Goal: Information Seeking & Learning: Learn about a topic

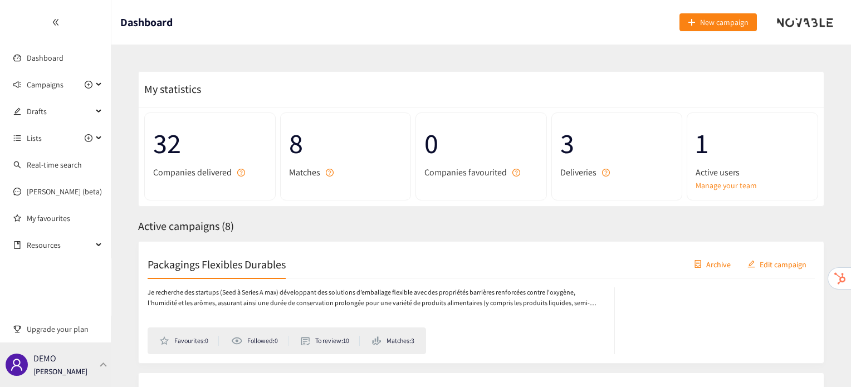
click at [105, 360] on div "DEMO [PERSON_NAME]" at bounding box center [55, 365] width 111 height 45
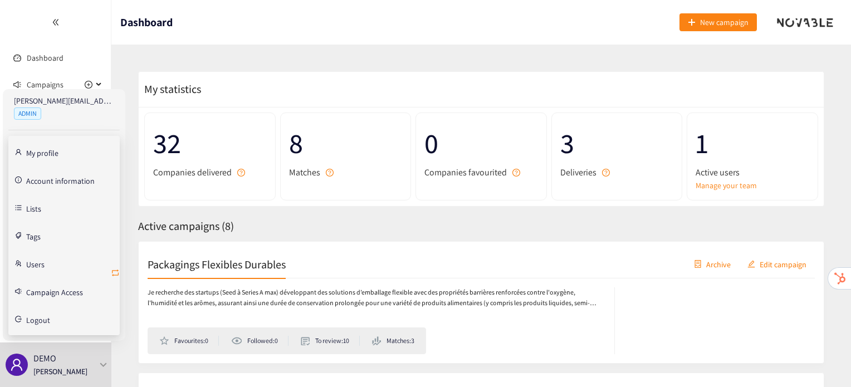
click at [119, 273] on icon "retweet" at bounding box center [115, 272] width 9 height 9
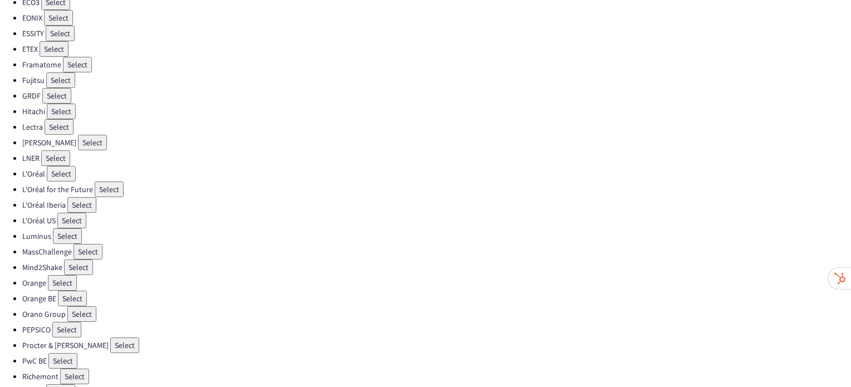
scroll to position [244, 0]
click at [53, 165] on button "Select" at bounding box center [61, 173] width 29 height 16
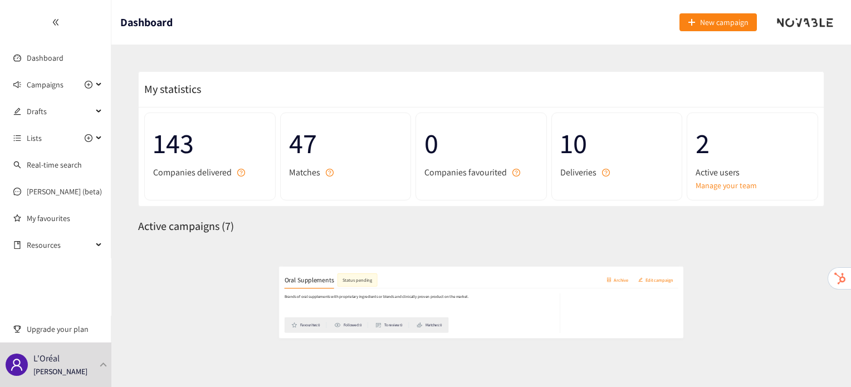
scroll to position [177, 0]
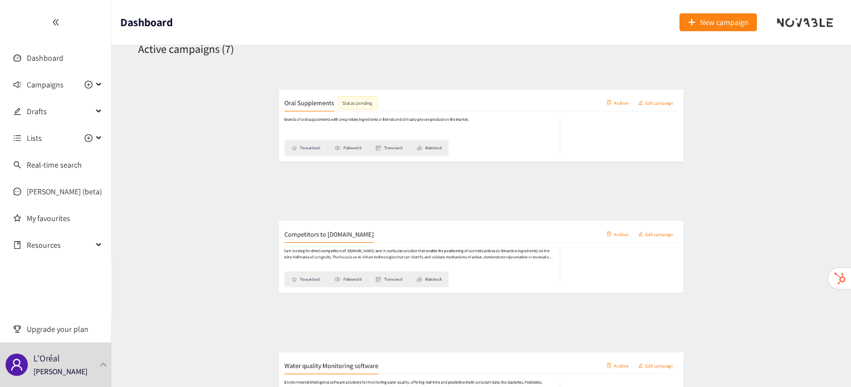
click at [209, 221] on h2 "Competitors to Clock.bio" at bounding box center [223, 219] width 151 height 16
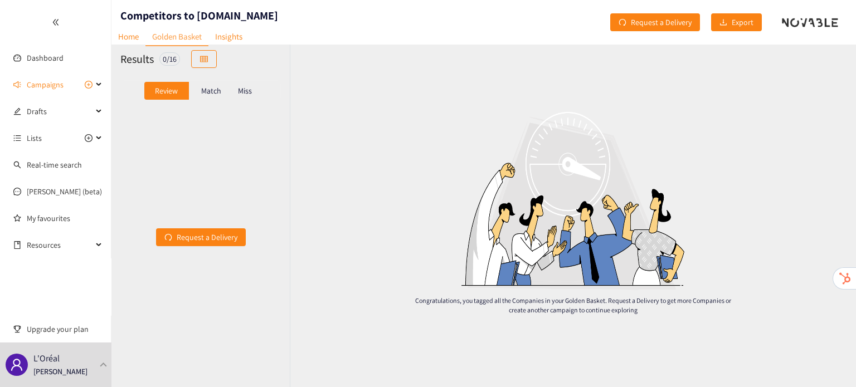
click at [243, 98] on div "Miss" at bounding box center [244, 91] width 23 height 18
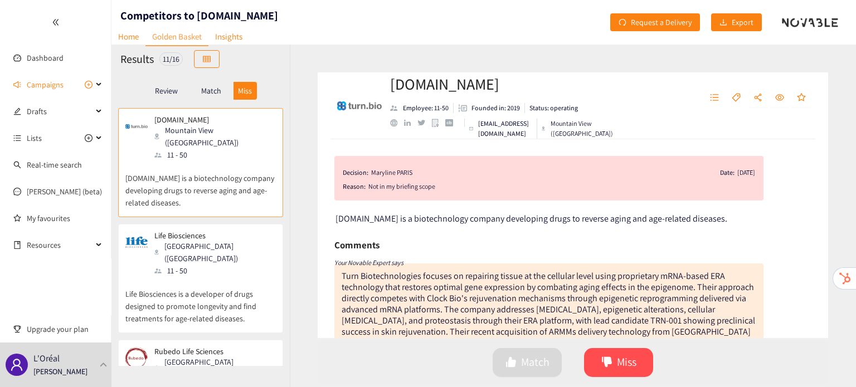
click at [184, 277] on p "Life Biosciences is a developer of drugs designed to promote longevity and find…" at bounding box center [200, 301] width 150 height 48
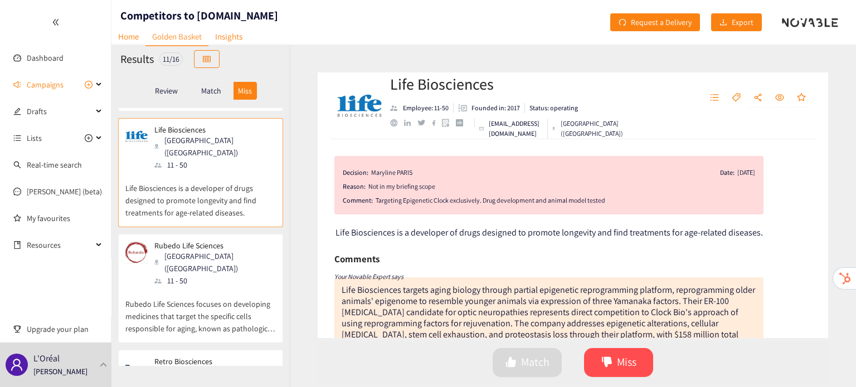
scroll to position [133, 0]
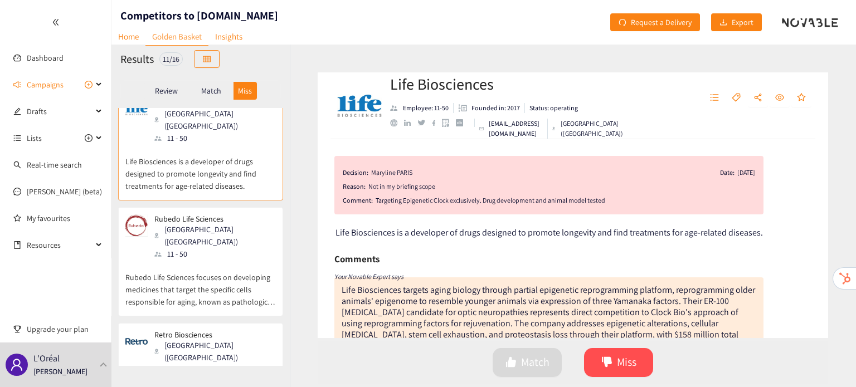
click at [178, 260] on p "Rubedo Life Sciences focuses on developing medicines that target the specific c…" at bounding box center [200, 284] width 150 height 48
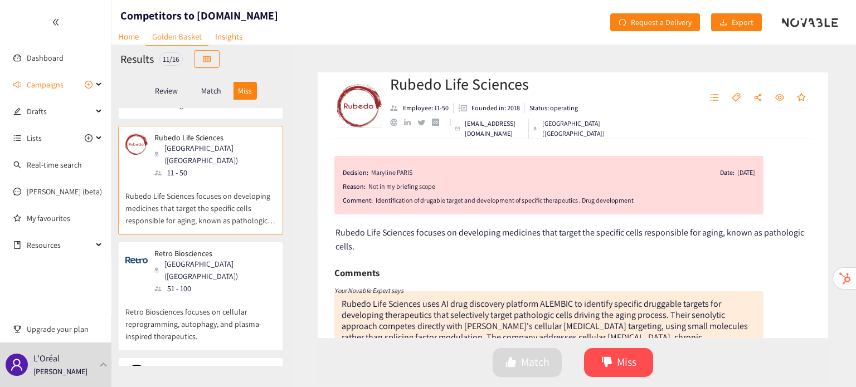
scroll to position [216, 0]
click at [178, 292] on p "Retro Biosciences focuses on cellular reprogramming, autophagy, and plasma-insp…" at bounding box center [200, 316] width 150 height 48
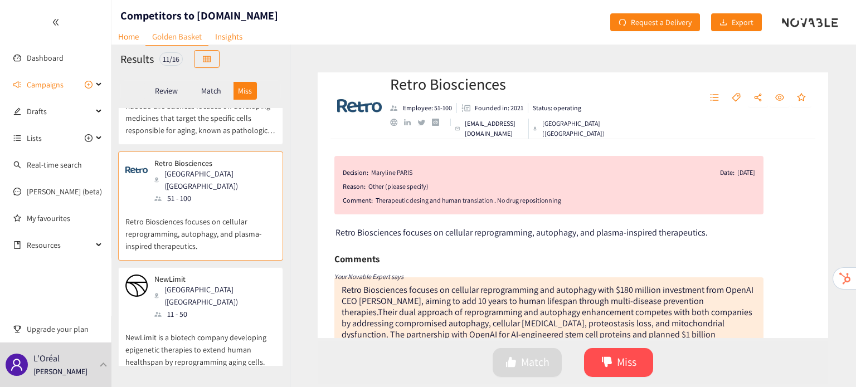
scroll to position [334, 0]
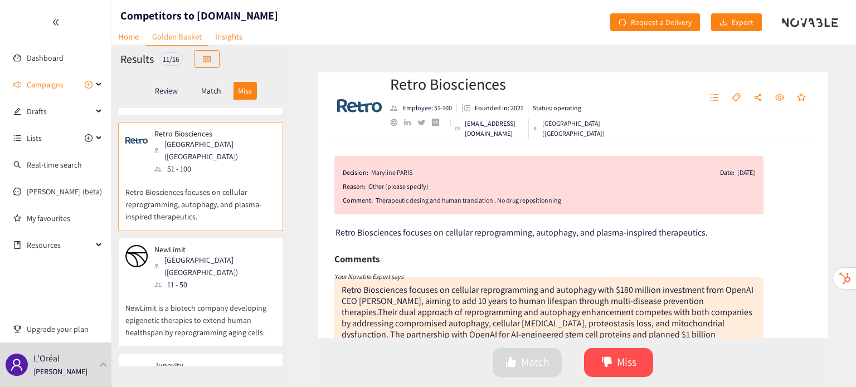
click at [178, 291] on p "NewLimit is a biotech company developing epigenetic therapies to extend human h…" at bounding box center [200, 315] width 150 height 48
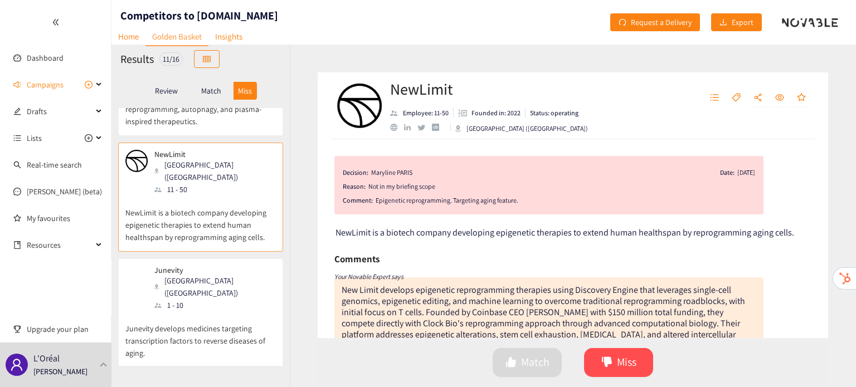
scroll to position [436, 0]
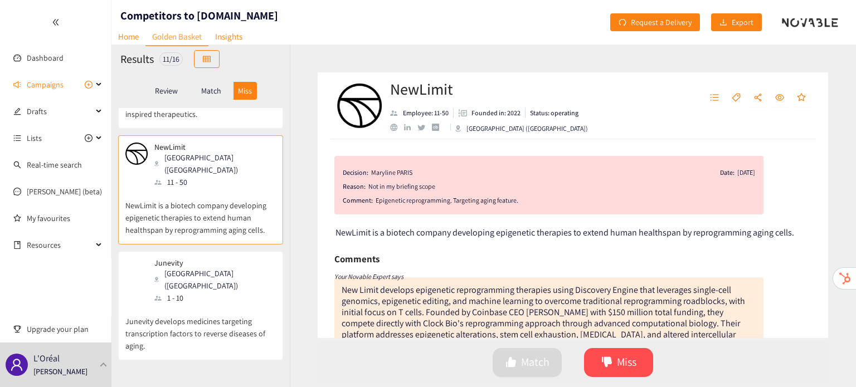
click at [189, 292] on div "1 - 10" at bounding box center [214, 298] width 120 height 12
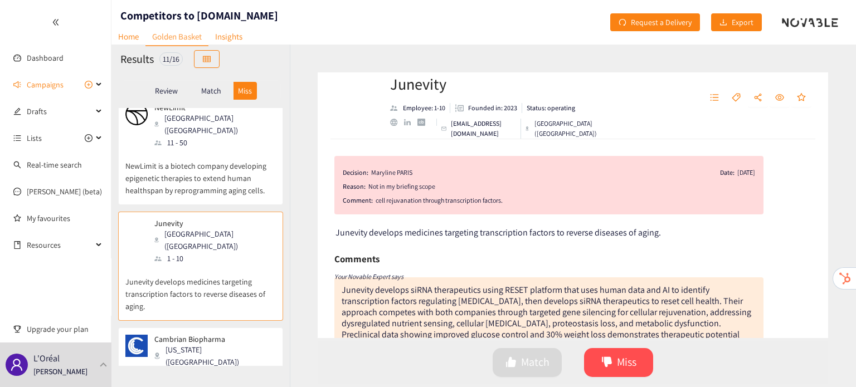
scroll to position [505, 0]
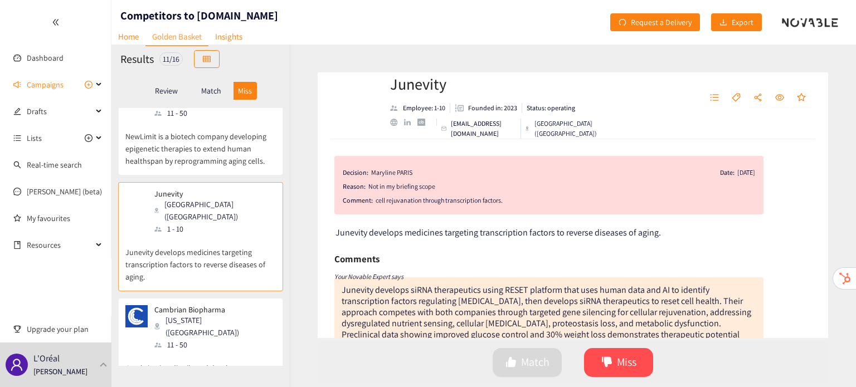
click at [189, 314] on div "New York (USA)" at bounding box center [214, 326] width 120 height 25
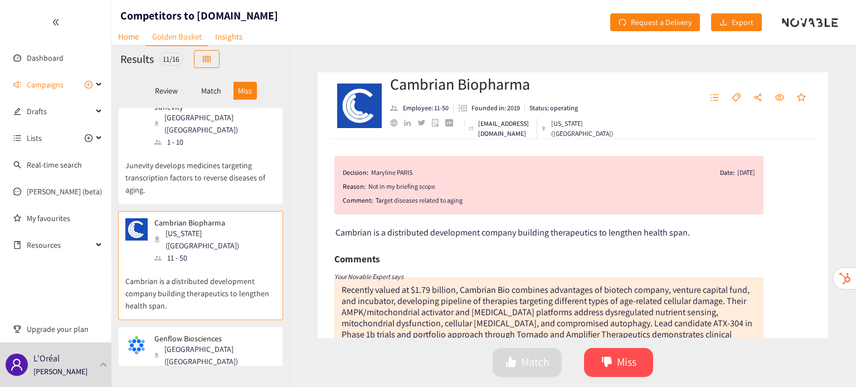
scroll to position [593, 0]
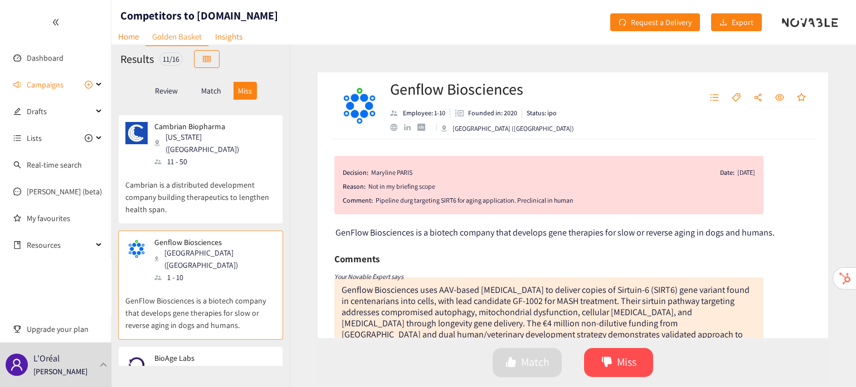
scroll to position [702, 0]
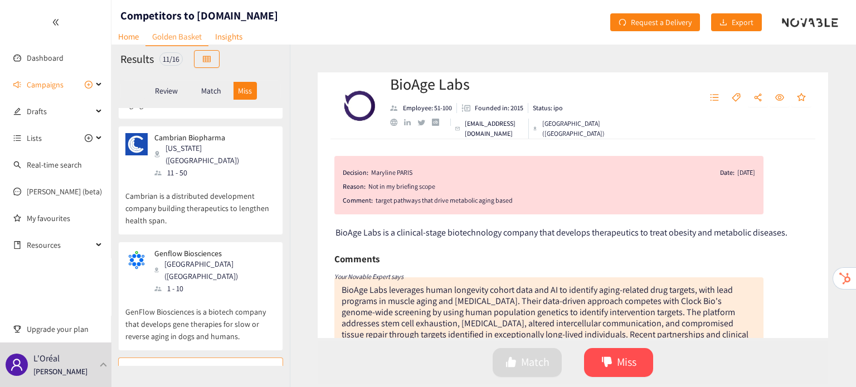
scroll to position [829, 0]
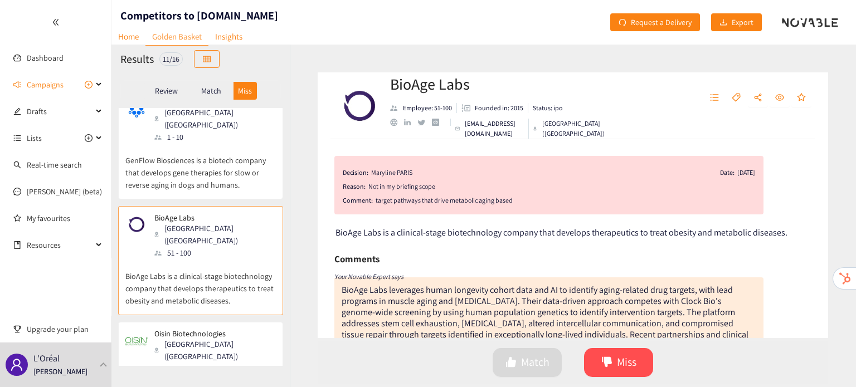
click at [230, 329] on div "Oisin Biotechnologies Seattle (USA) 11 - 50" at bounding box center [200, 352] width 150 height 46
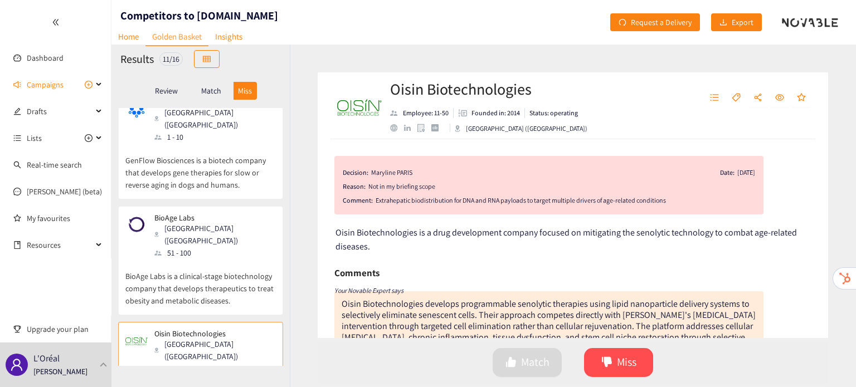
scroll to position [867, 0]
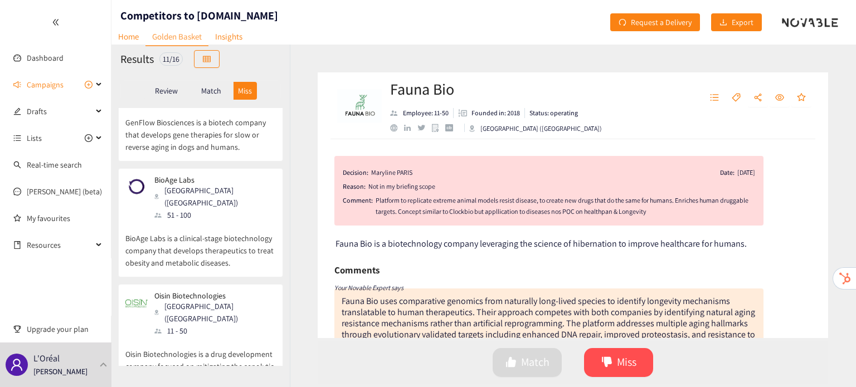
click at [205, 95] on p "Match" at bounding box center [211, 90] width 20 height 9
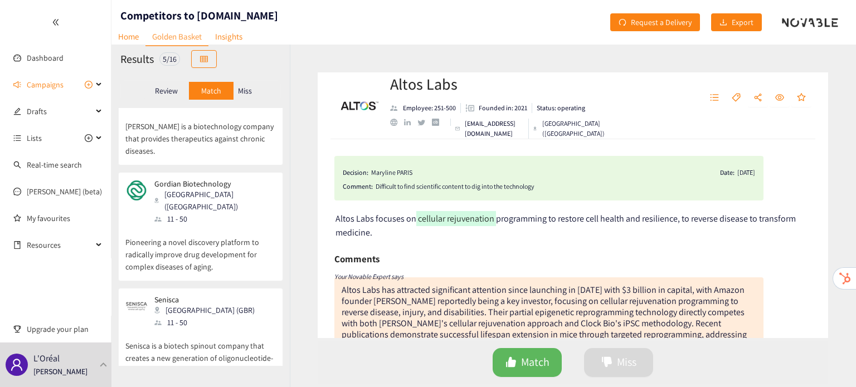
scroll to position [0, 0]
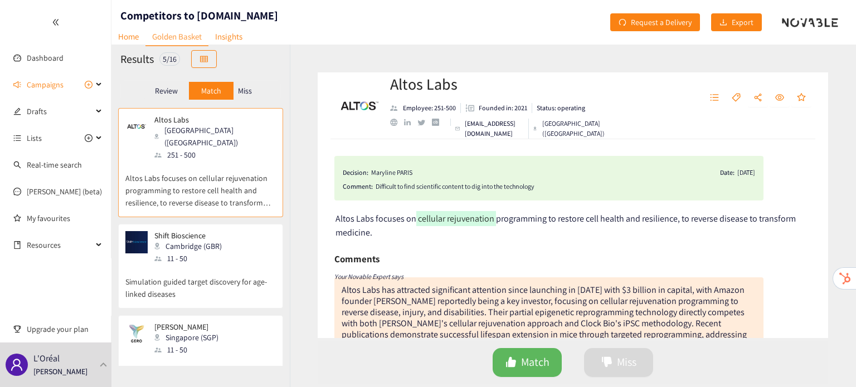
click at [182, 252] on div "11 - 50" at bounding box center [191, 258] width 74 height 12
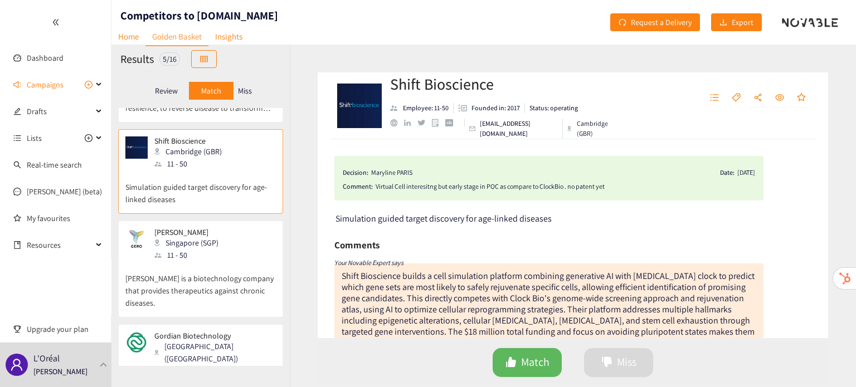
scroll to position [98, 0]
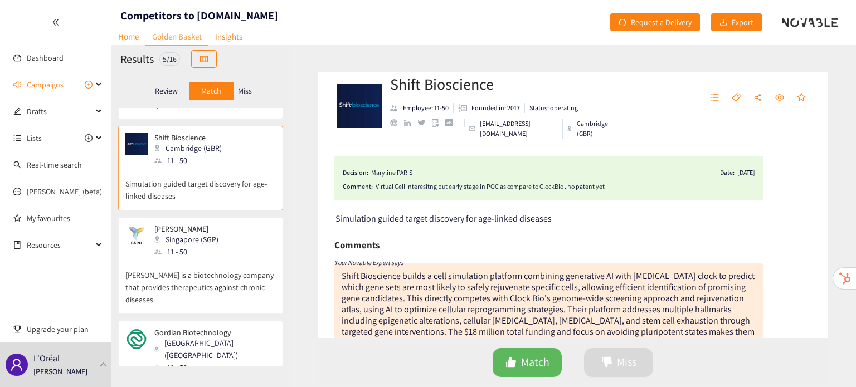
click at [182, 258] on p "Gero is a biotechnology company that provides therapeutics against chronic dise…" at bounding box center [200, 282] width 150 height 48
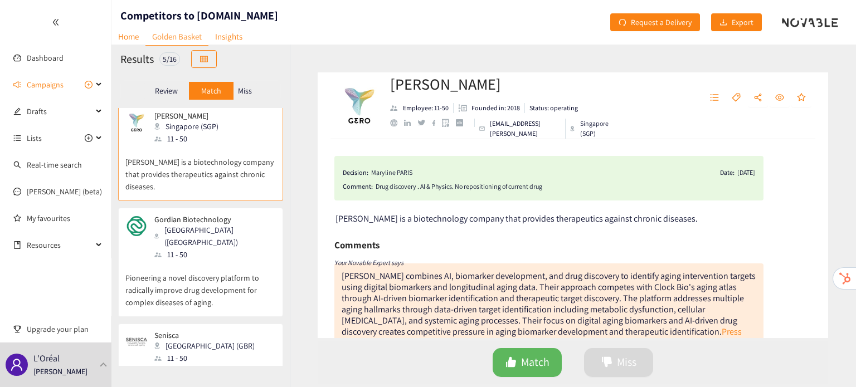
scroll to position [212, 0]
click at [182, 260] on p "Pioneering a novel discovery platform to radically improve drug development for…" at bounding box center [200, 284] width 150 height 48
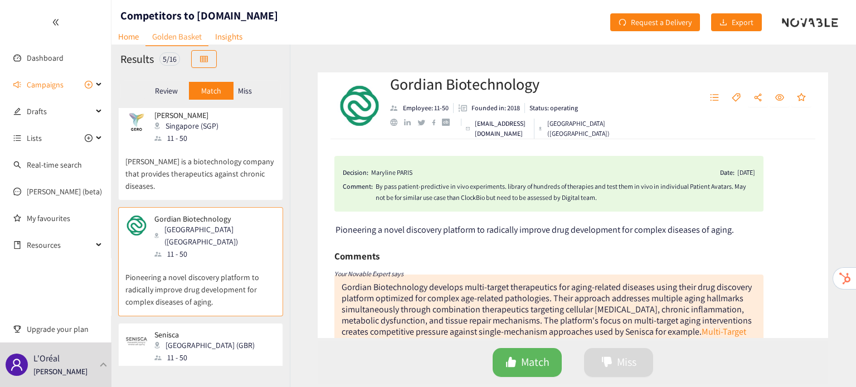
scroll to position [246, 0]
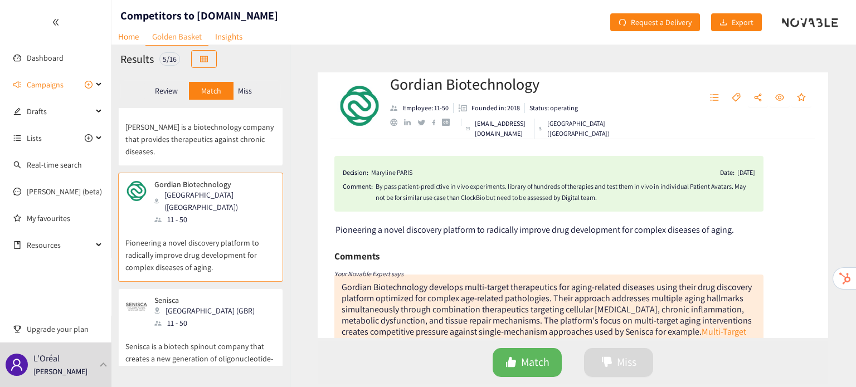
click at [189, 329] on p "Senisca is a biotech spinout company that creates a new generation of oligonucl…" at bounding box center [200, 353] width 150 height 48
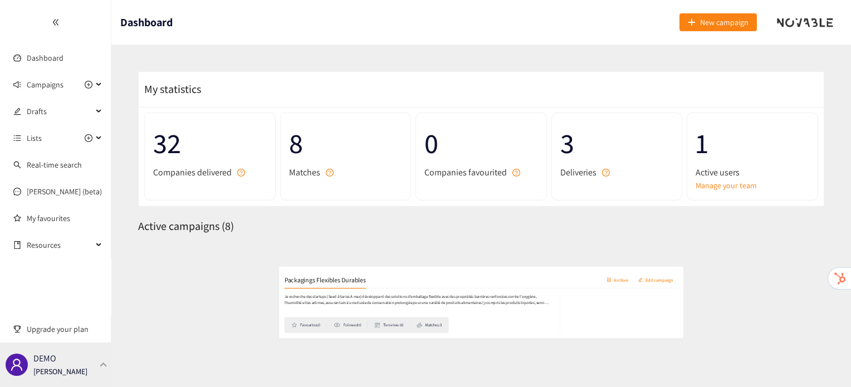
click at [92, 369] on div "DEMO [PERSON_NAME]" at bounding box center [55, 365] width 111 height 45
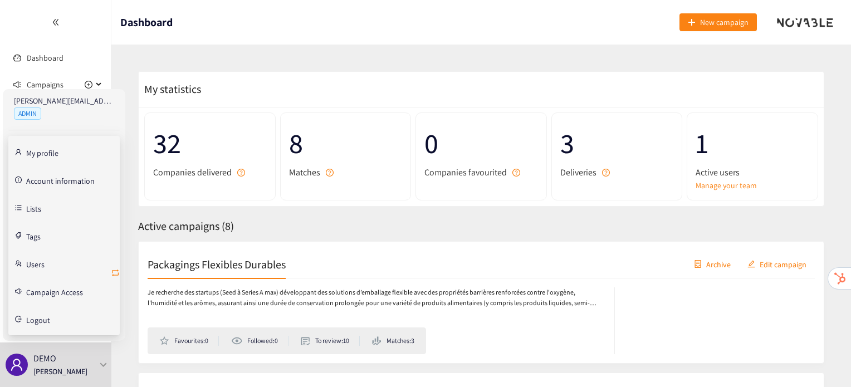
click at [114, 270] on icon "retweet" at bounding box center [115, 273] width 7 height 7
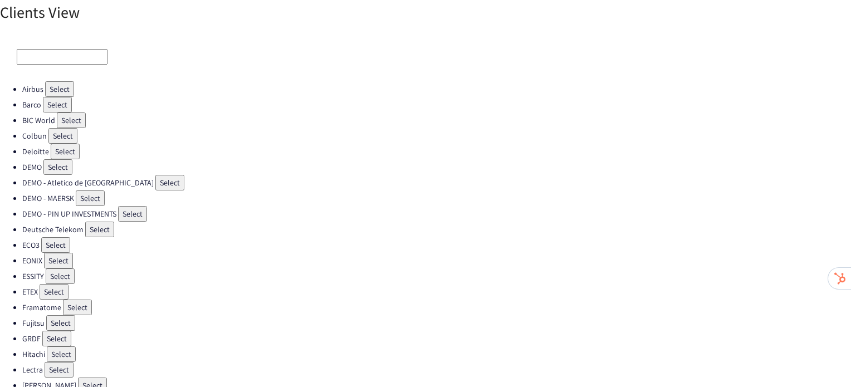
click at [56, 284] on button "Select" at bounding box center [54, 292] width 29 height 16
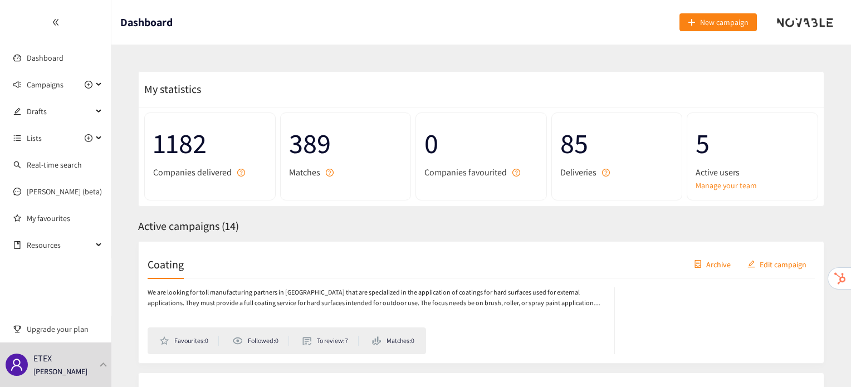
click at [169, 271] on div "Coating Archive Edit campaign" at bounding box center [481, 265] width 667 height 28
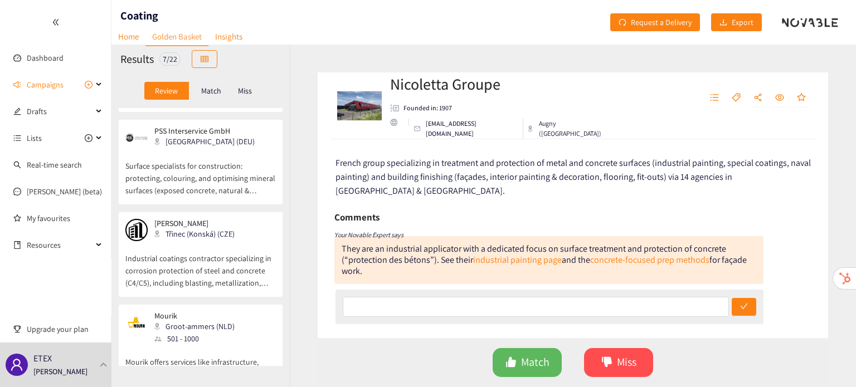
scroll to position [421, 0]
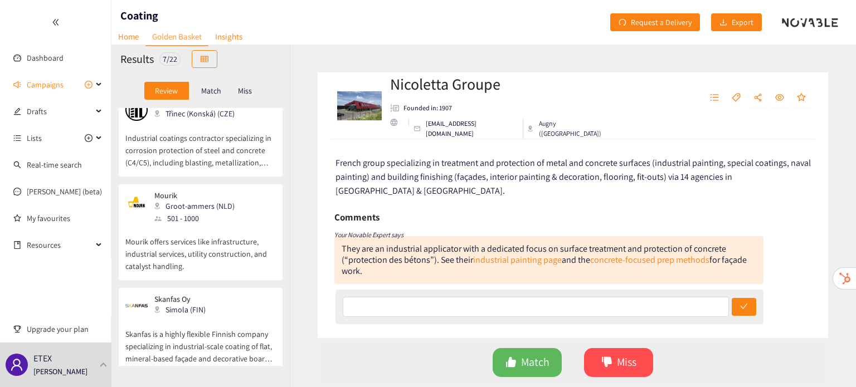
click at [170, 325] on p "Skanfas is a highly flexible Finnish company specializing in industrial-scale c…" at bounding box center [200, 341] width 150 height 48
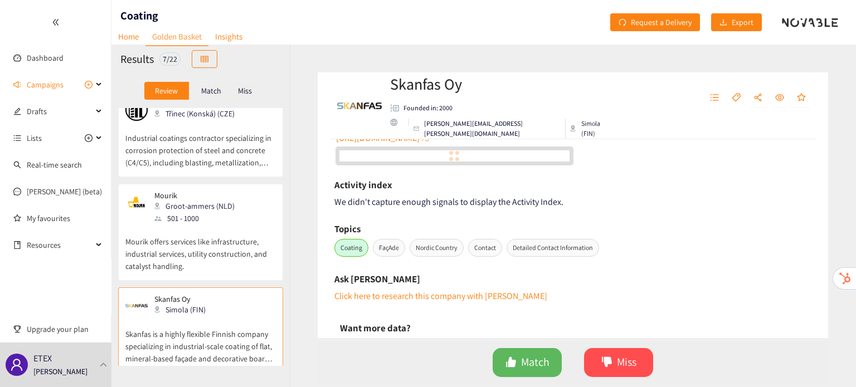
scroll to position [0, 0]
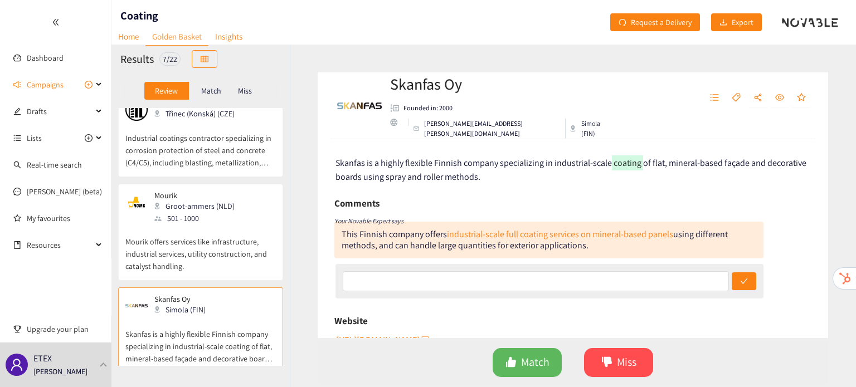
click at [173, 233] on p "Mourik offers services like infrastructure, industrial services, utility constr…" at bounding box center [200, 248] width 150 height 48
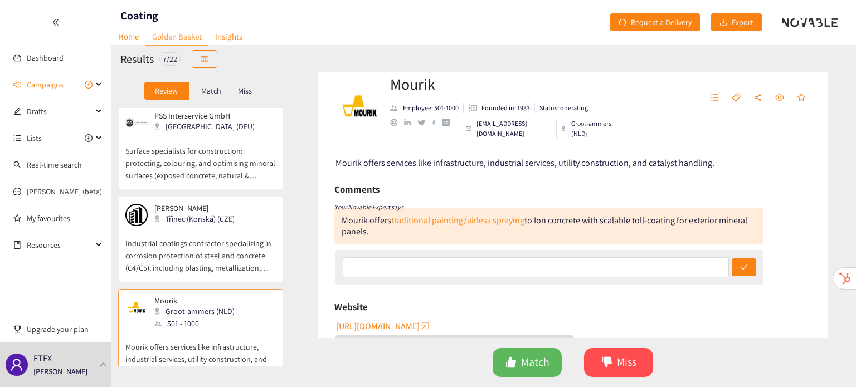
scroll to position [316, 0]
click at [173, 233] on p "Industrial coatings contractor specializing in corrosion protection of steel an…" at bounding box center [200, 250] width 150 height 48
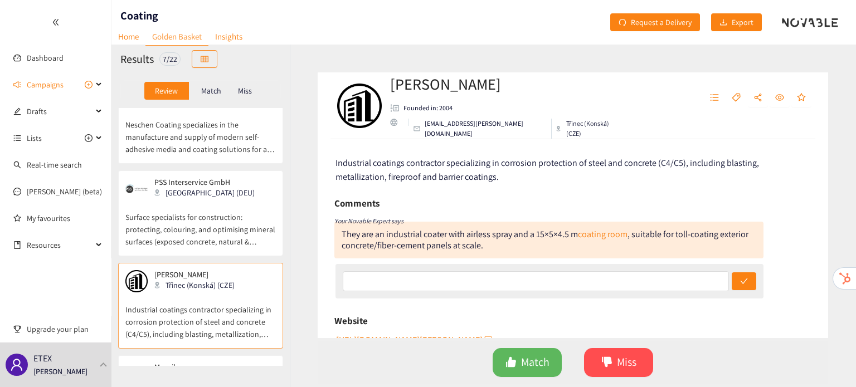
scroll to position [246, 0]
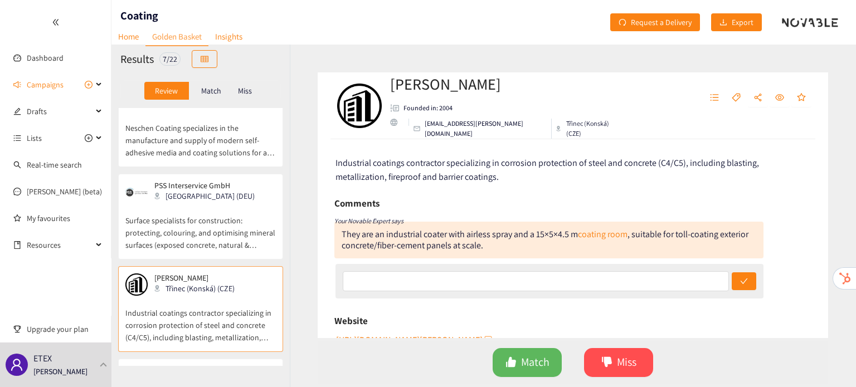
click at [188, 211] on p "Surface specialists for construction: protecting, colouring, and optimising min…" at bounding box center [200, 227] width 150 height 48
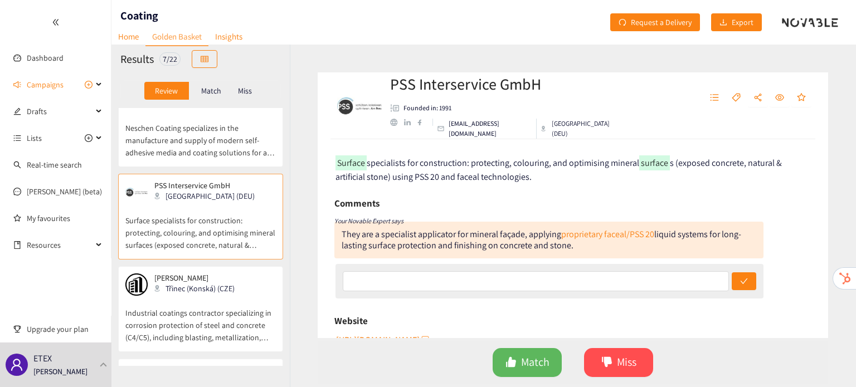
scroll to position [166, 0]
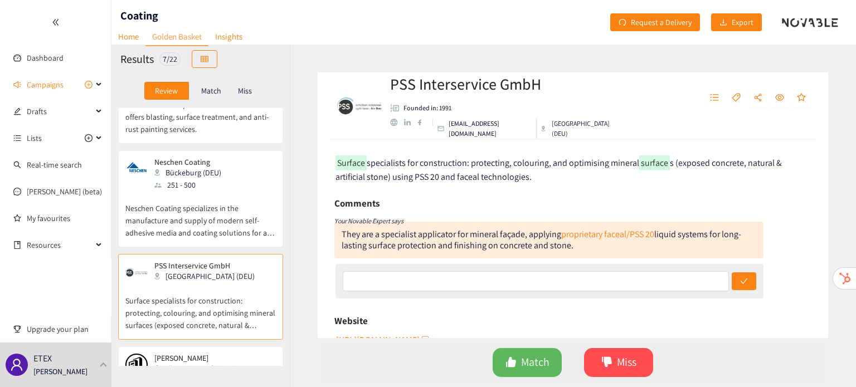
click at [194, 191] on p "Neschen Coating specializes in the manufacture and supply of modern self-adhesi…" at bounding box center [200, 215] width 150 height 48
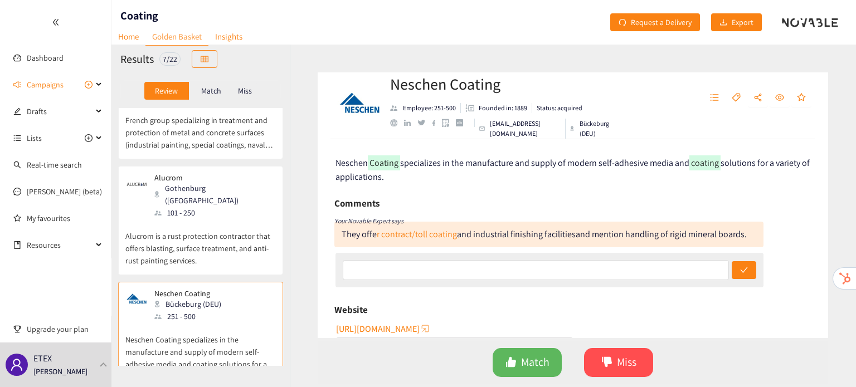
scroll to position [30, 0]
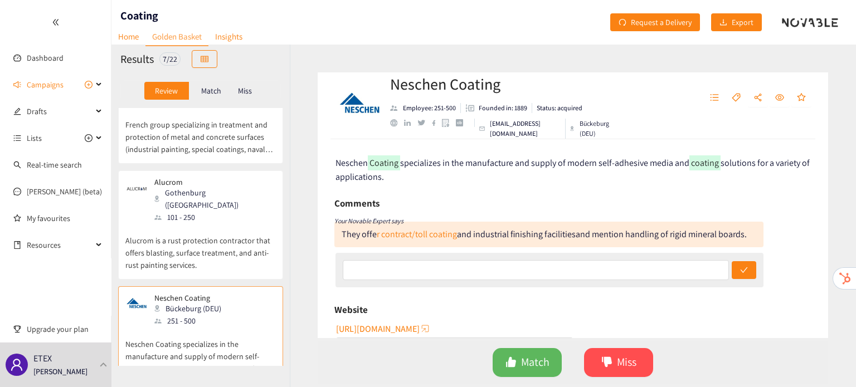
click at [194, 184] on p "Alucrom" at bounding box center [211, 182] width 114 height 9
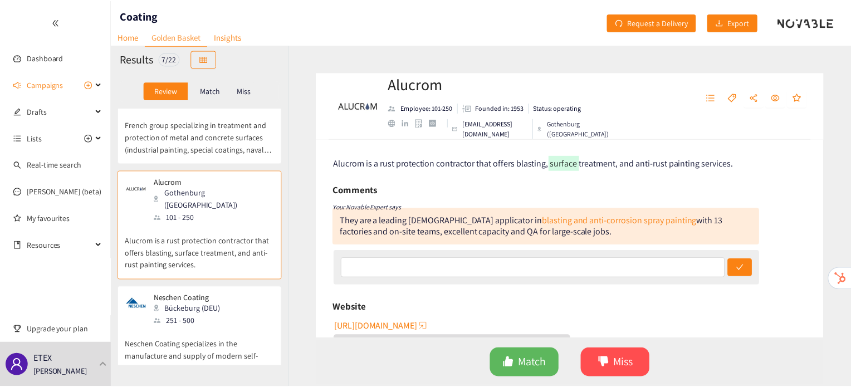
scroll to position [0, 0]
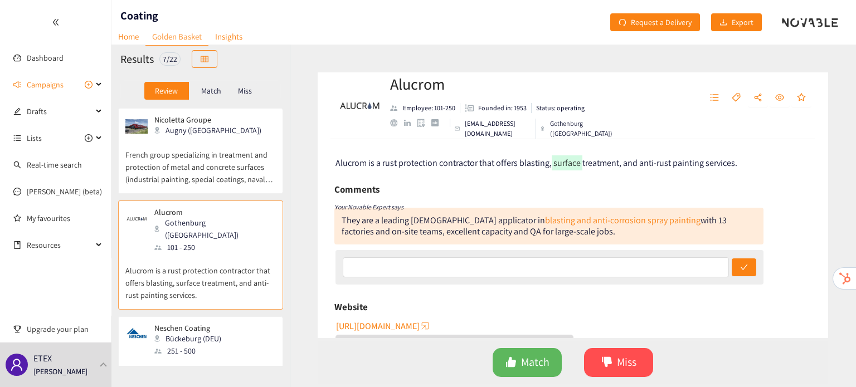
click at [194, 184] on p "French group specializing in treatment and protection of metal and concrete sur…" at bounding box center [200, 162] width 150 height 48
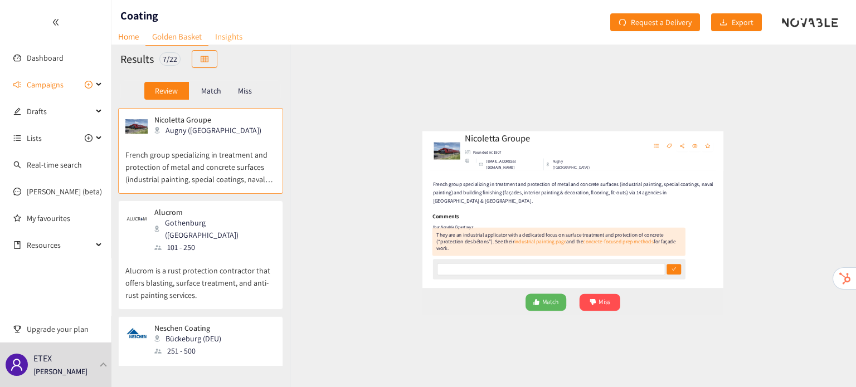
click at [234, 40] on link "Insights" at bounding box center [228, 36] width 41 height 17
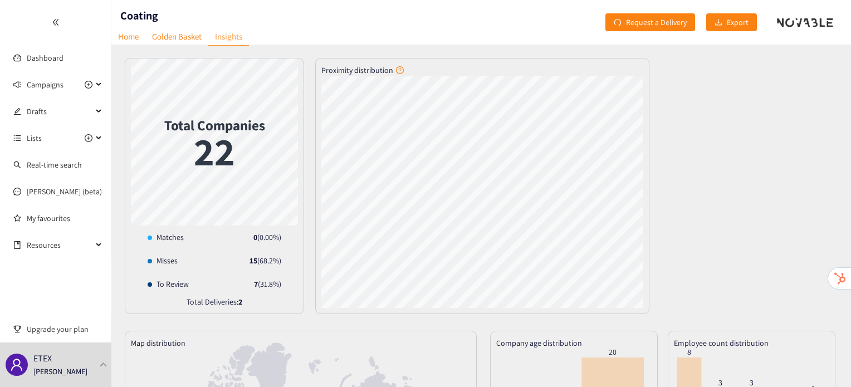
scroll to position [188, 0]
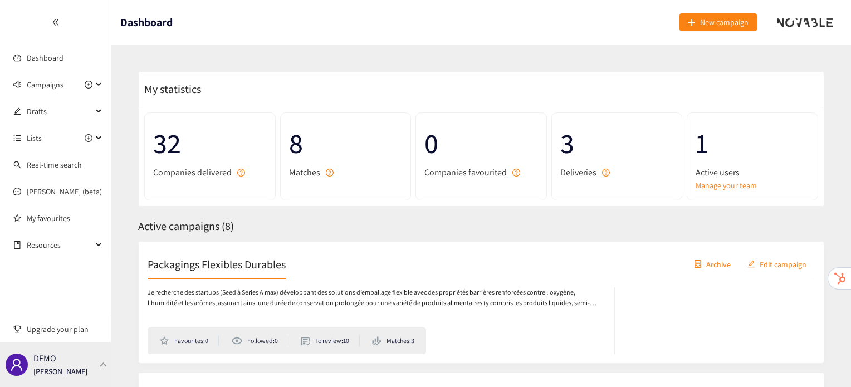
click at [100, 368] on div "DEMO [PERSON_NAME]" at bounding box center [55, 365] width 111 height 45
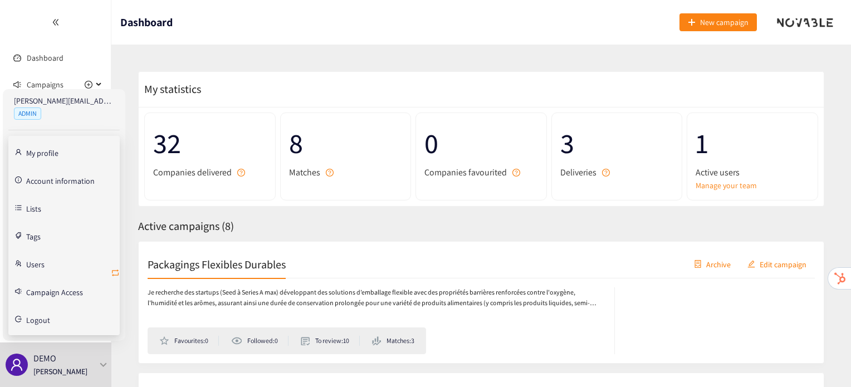
click at [114, 271] on icon "retweet" at bounding box center [115, 272] width 9 height 9
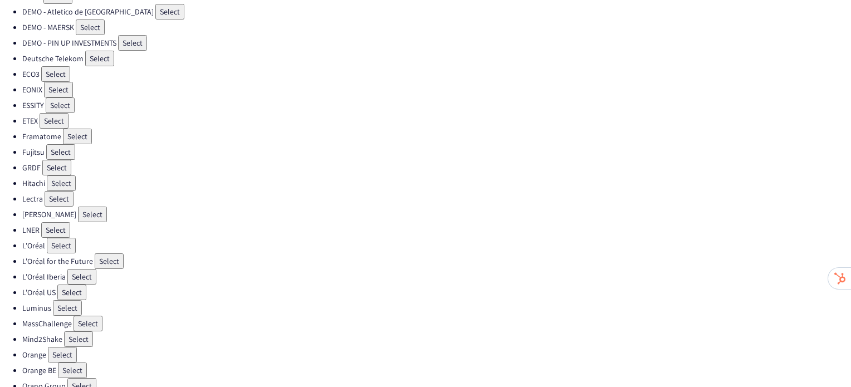
scroll to position [225, 0]
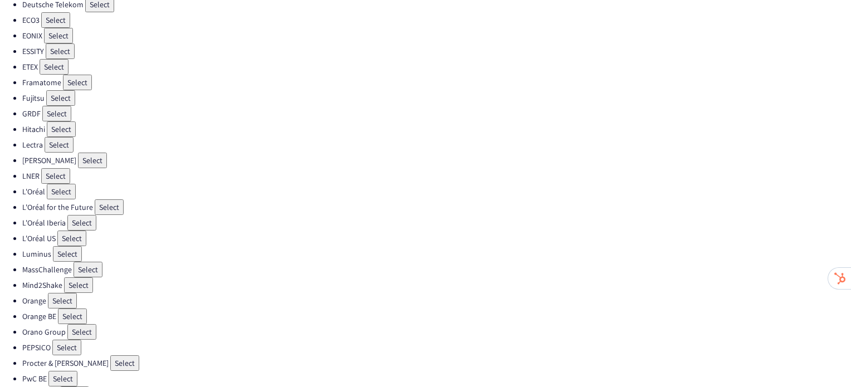
click at [115, 199] on button "Select" at bounding box center [109, 207] width 29 height 16
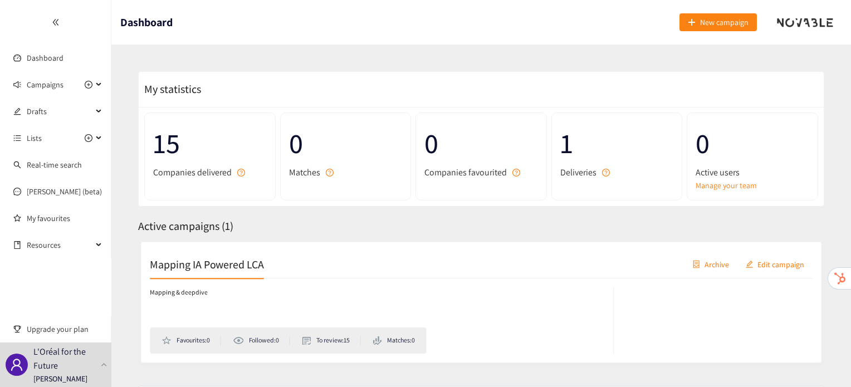
click at [227, 262] on h2 "Mapping IA Powered LCA" at bounding box center [205, 264] width 115 height 16
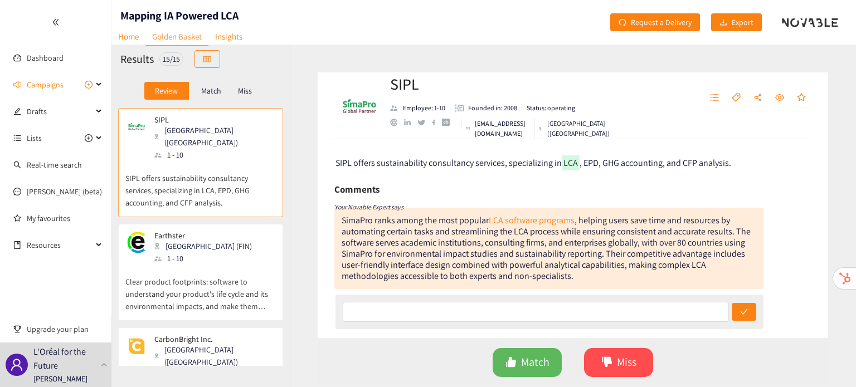
click at [227, 265] on p "Clear product footprints: software to understand your product's life cycle and …" at bounding box center [200, 289] width 150 height 48
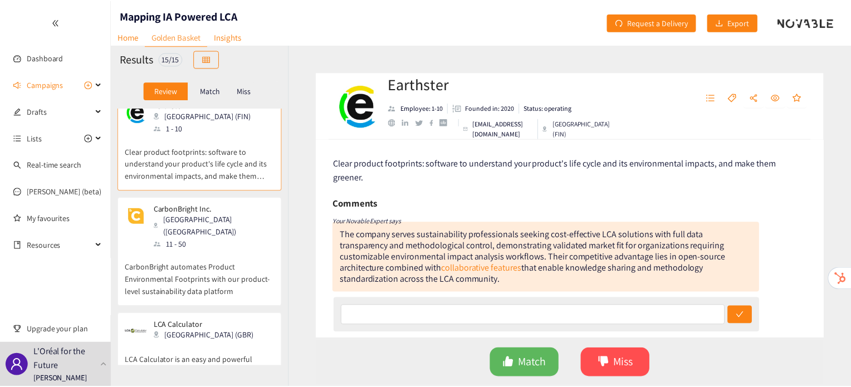
scroll to position [135, 0]
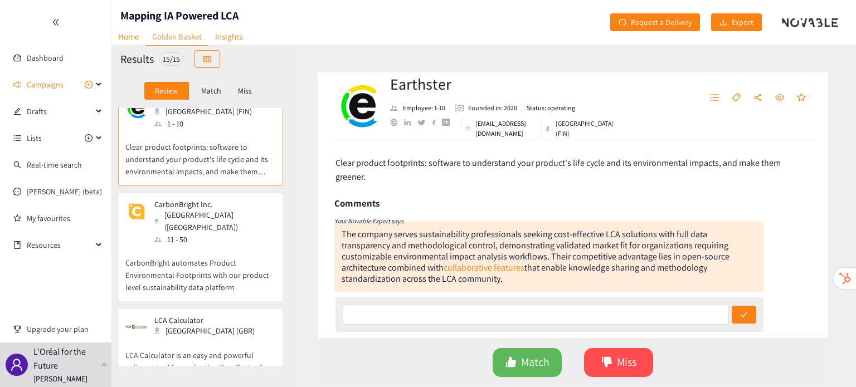
click at [227, 262] on p "CarbonBright automates Product Environmental Footprints with our product-level …" at bounding box center [200, 270] width 150 height 48
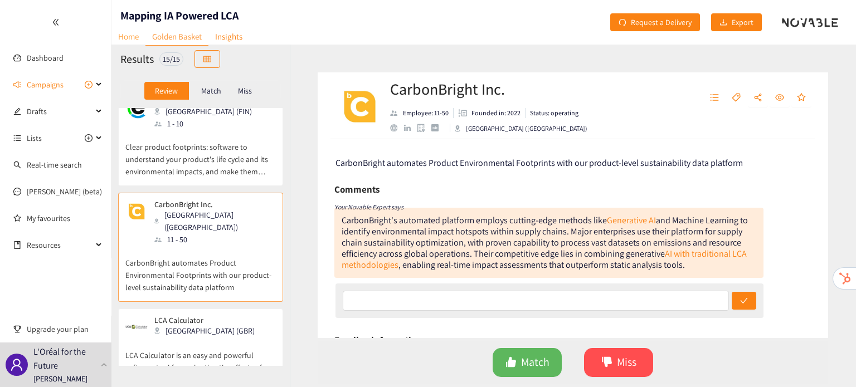
click at [119, 37] on link "Home" at bounding box center [128, 36] width 34 height 17
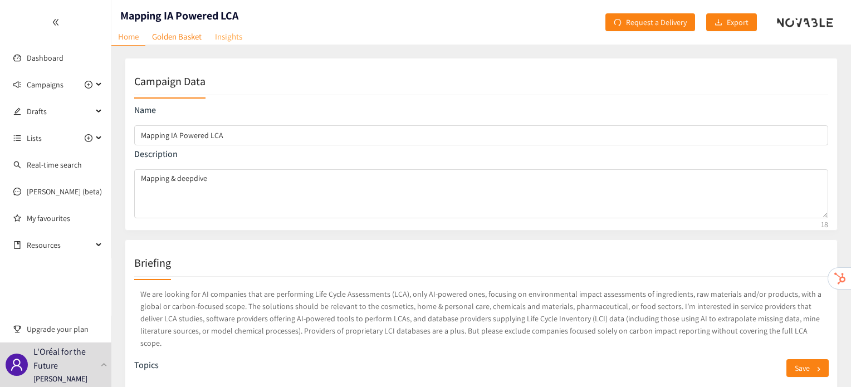
click at [236, 37] on link "Insights" at bounding box center [228, 36] width 41 height 17
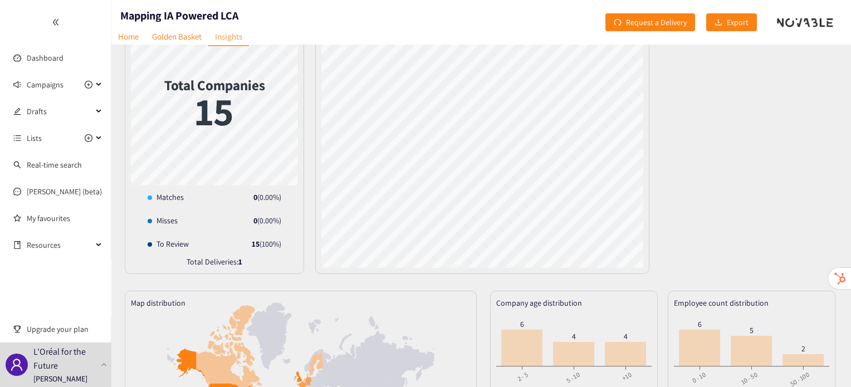
scroll to position [41, 0]
click at [172, 37] on link "Golden Basket" at bounding box center [176, 36] width 63 height 17
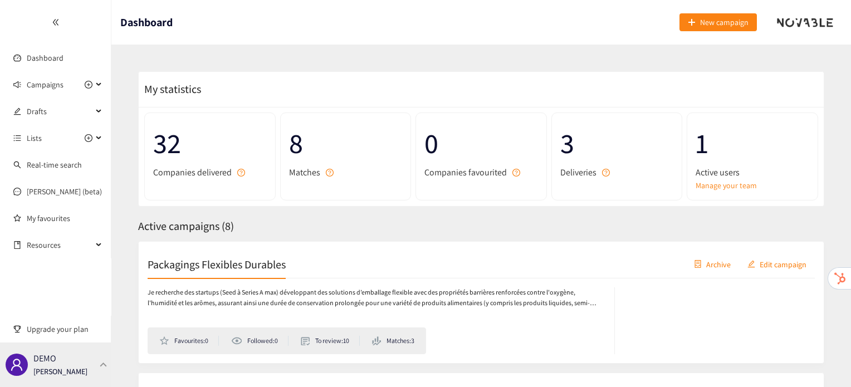
click at [102, 367] on div at bounding box center [104, 364] width 10 height 5
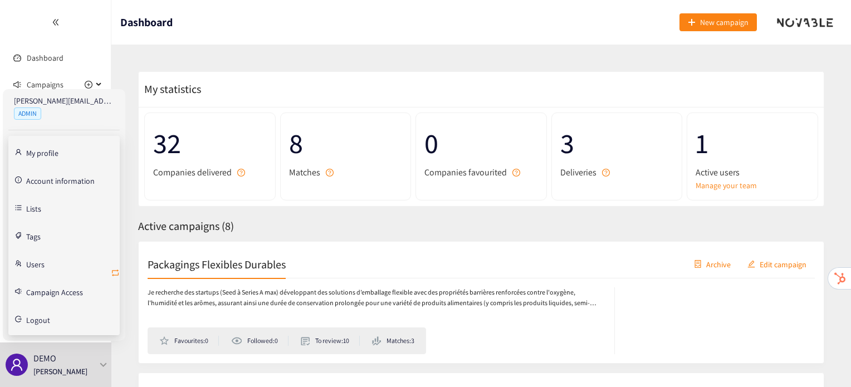
click at [118, 270] on icon "retweet" at bounding box center [115, 273] width 7 height 7
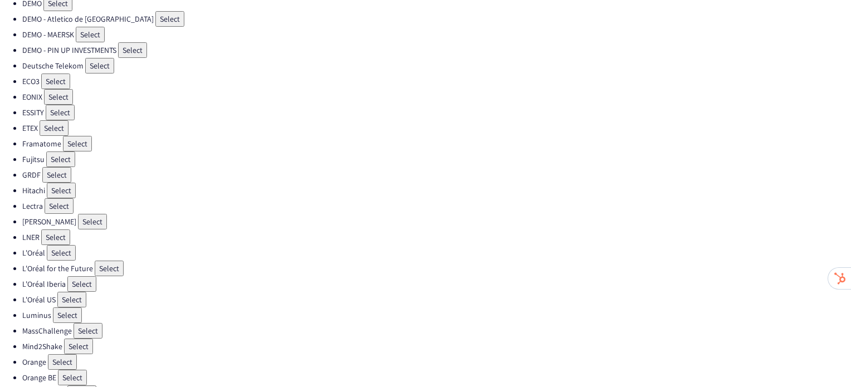
scroll to position [176, 0]
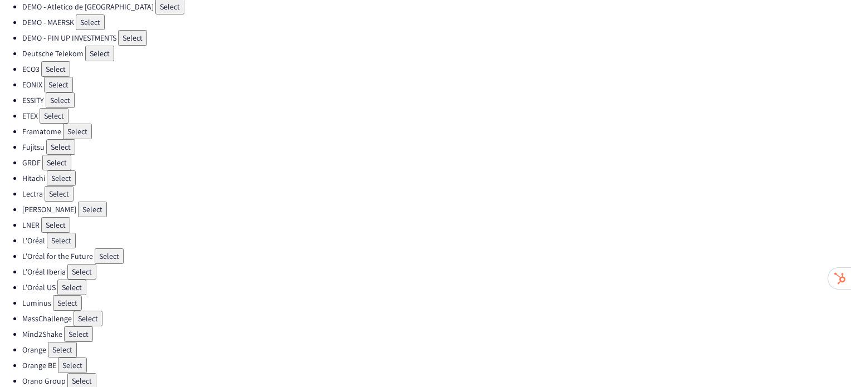
click at [107, 248] on button "Select" at bounding box center [109, 256] width 29 height 16
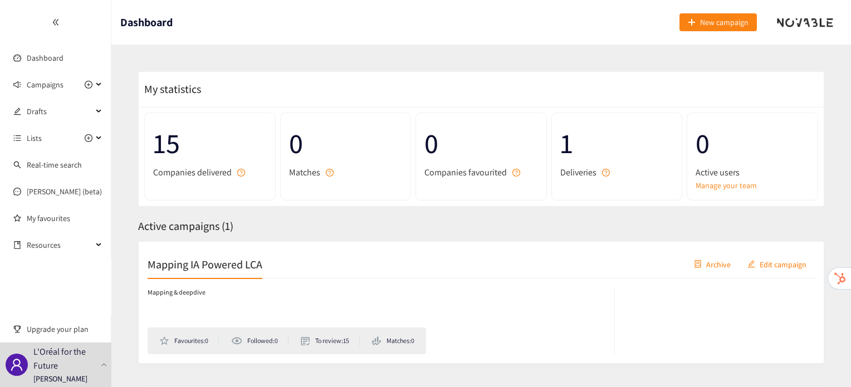
click at [212, 272] on h2 "Mapping IA Powered LCA" at bounding box center [205, 264] width 115 height 16
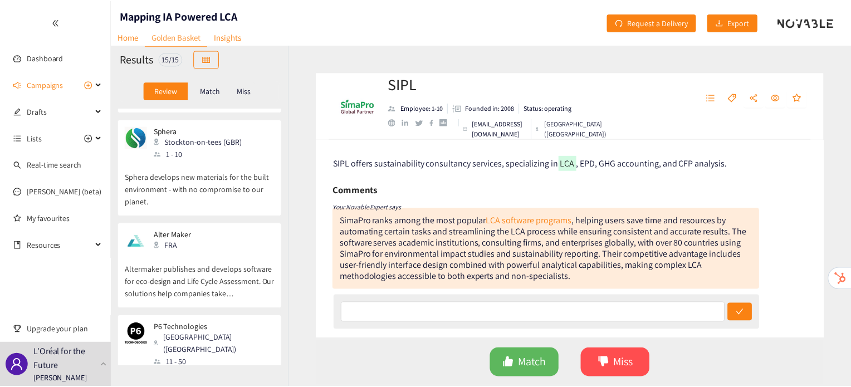
scroll to position [1254, 0]
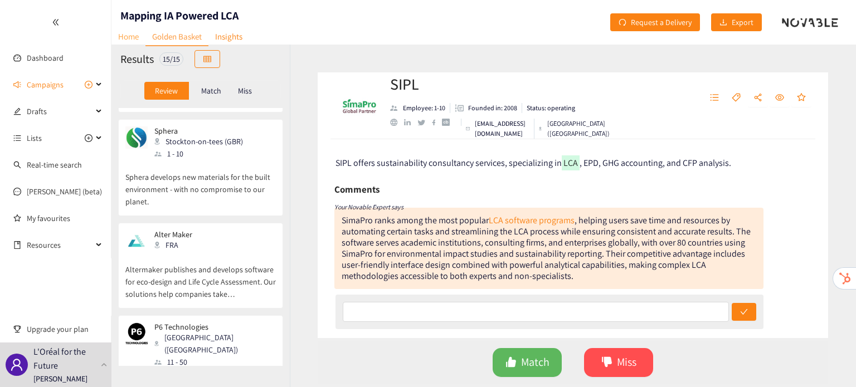
click at [127, 39] on link "Home" at bounding box center [128, 36] width 34 height 17
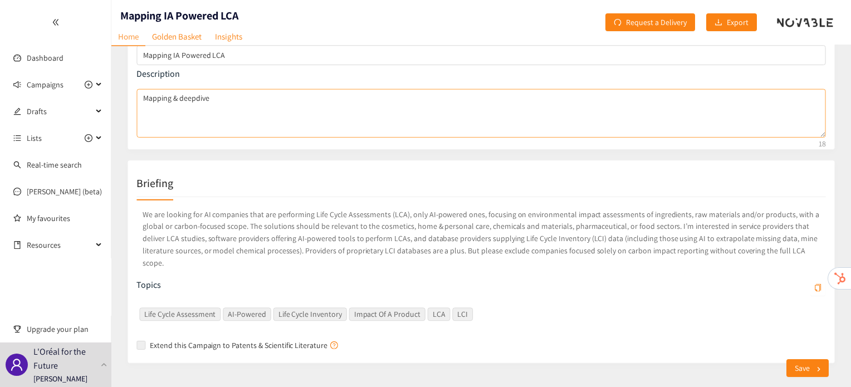
scroll to position [8, 0]
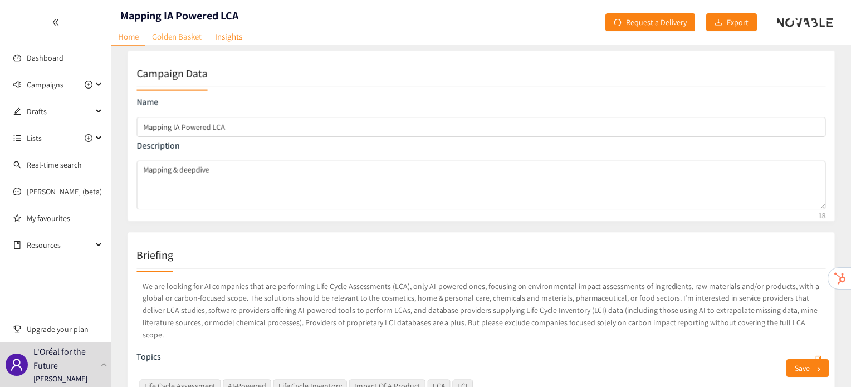
click at [162, 40] on link "Golden Basket" at bounding box center [176, 36] width 63 height 17
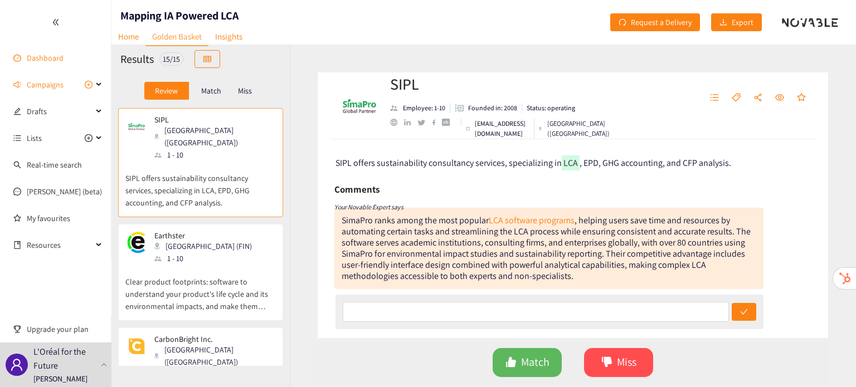
click at [48, 54] on link "Dashboard" at bounding box center [45, 58] width 37 height 10
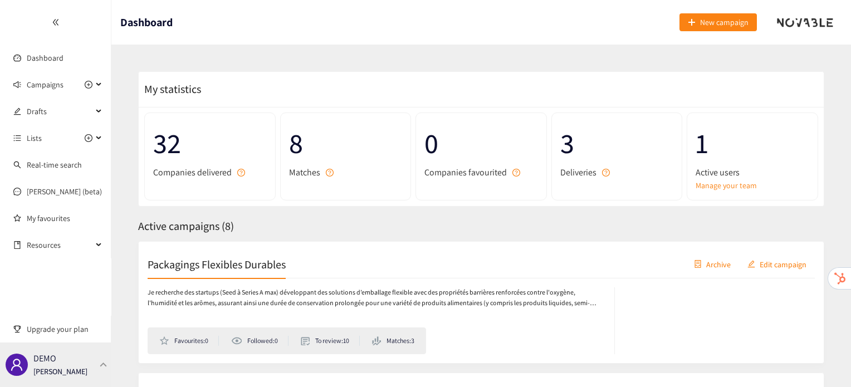
click at [90, 384] on div "DEMO [PERSON_NAME]" at bounding box center [55, 365] width 111 height 45
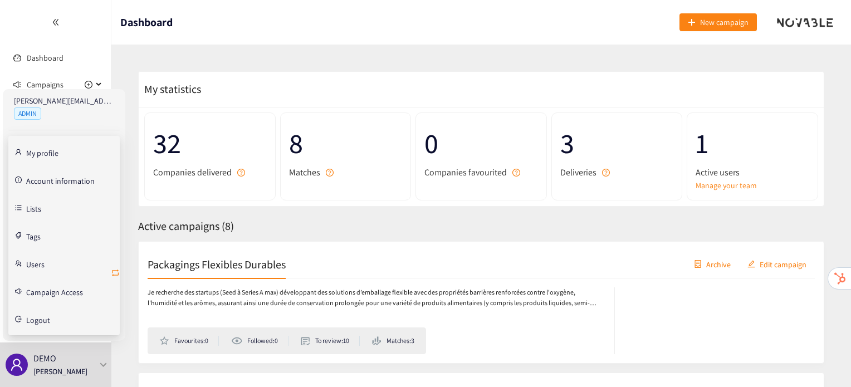
click at [116, 268] on icon "retweet" at bounding box center [115, 272] width 9 height 9
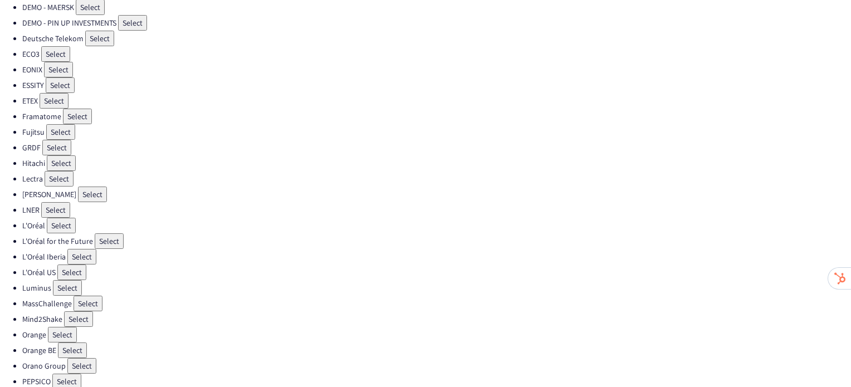
scroll to position [192, 0]
click at [105, 233] on button "Select" at bounding box center [109, 241] width 29 height 16
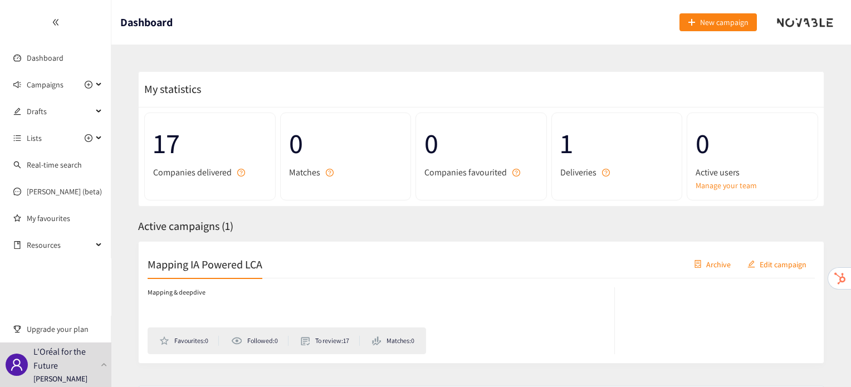
click at [193, 263] on h2 "Mapping IA Powered LCA" at bounding box center [205, 264] width 115 height 16
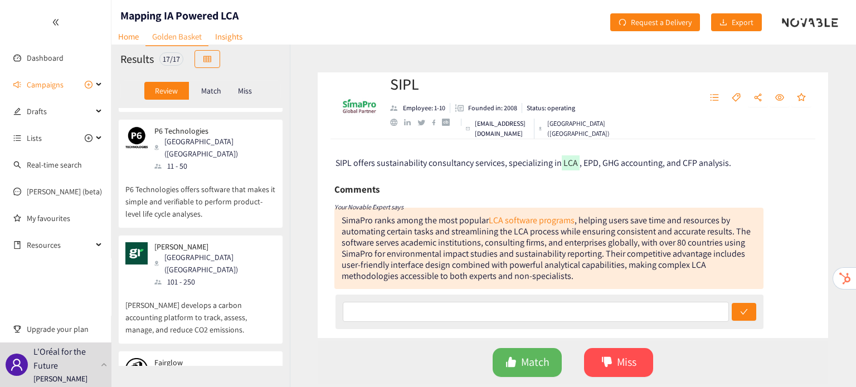
scroll to position [1450, 0]
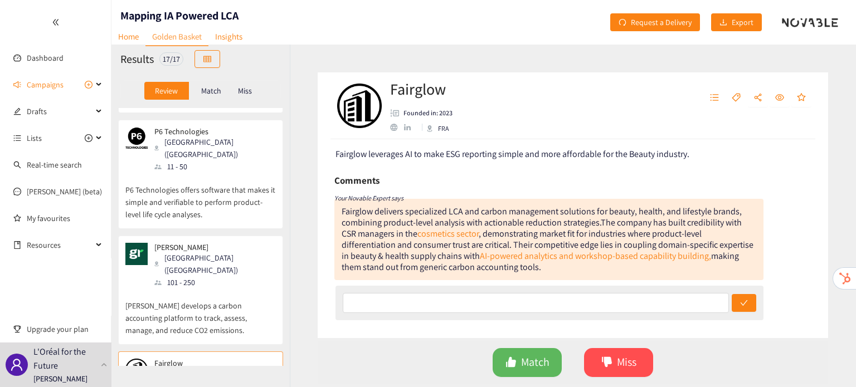
scroll to position [0, 0]
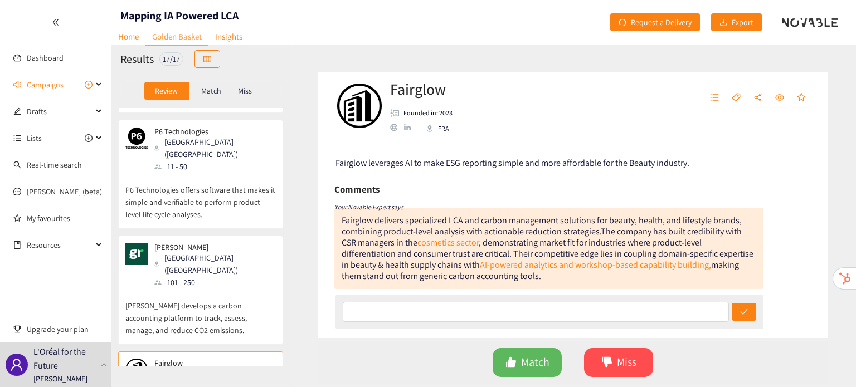
click at [234, 289] on p "Greenly develops a carbon accounting platform to track, assess, manage, and red…" at bounding box center [200, 313] width 150 height 48
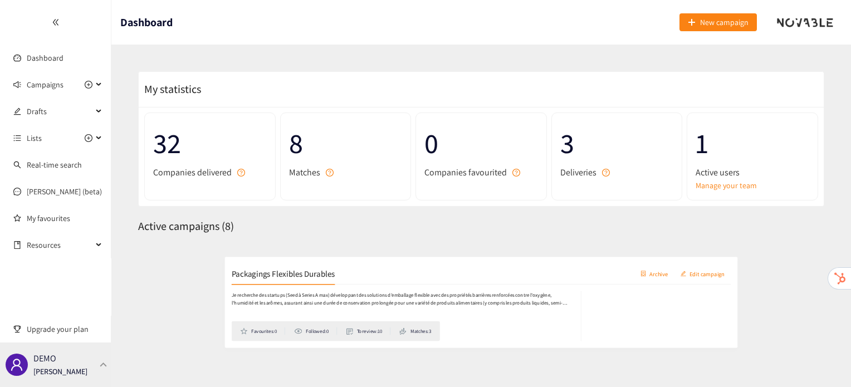
click at [95, 365] on div "DEMO [PERSON_NAME]" at bounding box center [55, 365] width 111 height 45
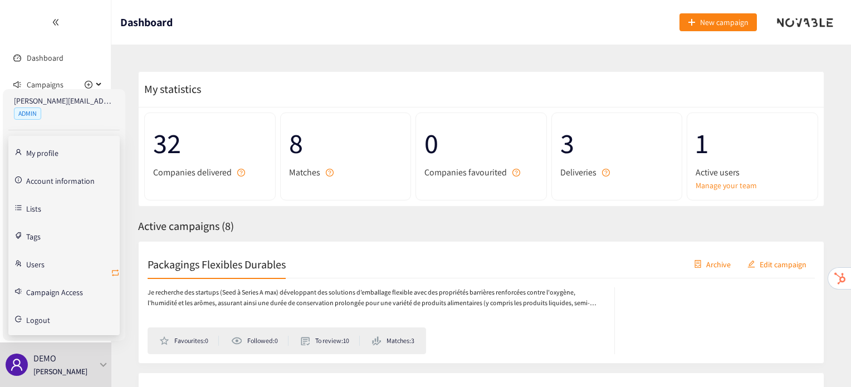
click at [118, 273] on icon "retweet" at bounding box center [115, 272] width 9 height 9
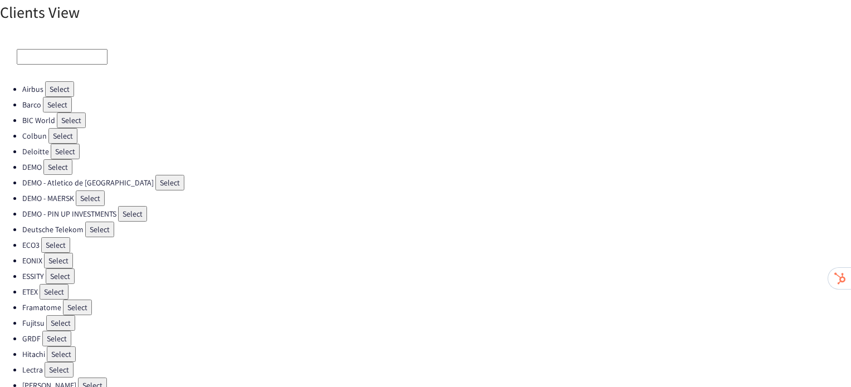
click at [56, 285] on button "Select" at bounding box center [54, 292] width 29 height 16
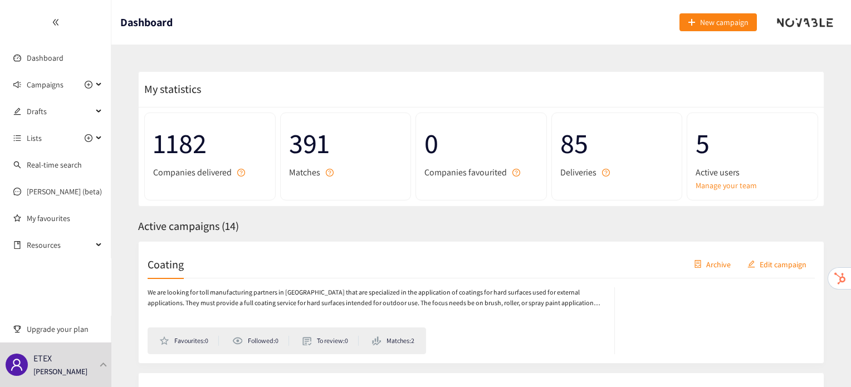
click at [172, 272] on div "Coating Archive Edit campaign" at bounding box center [481, 265] width 667 height 28
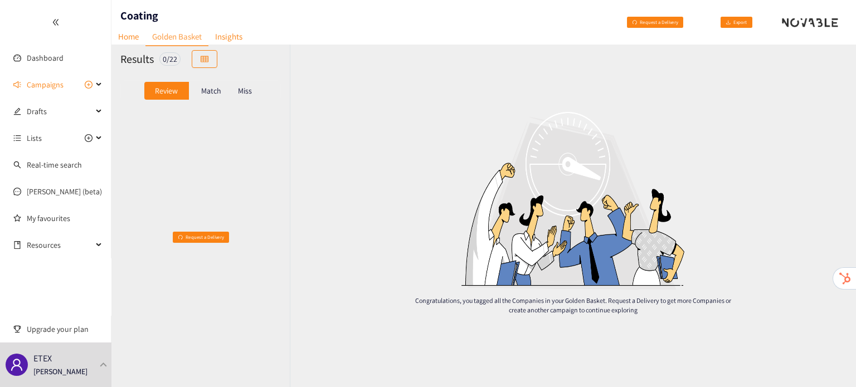
click at [218, 96] on div "Match" at bounding box center [211, 91] width 45 height 18
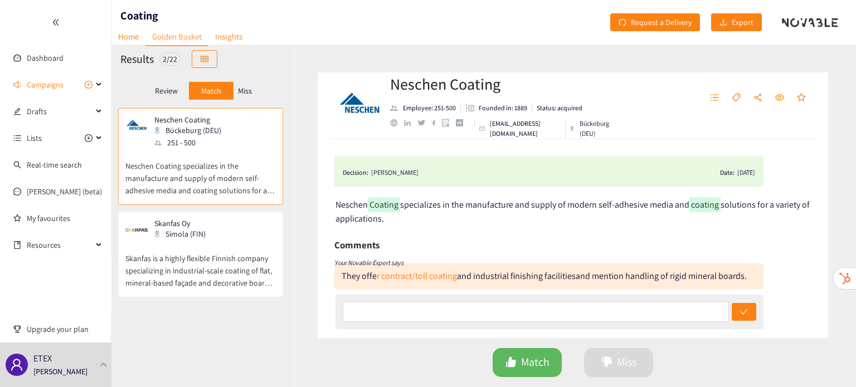
click at [228, 280] on p "Skanfas is a highly flexible Finnish company specializing in industrial-scale c…" at bounding box center [200, 265] width 150 height 48
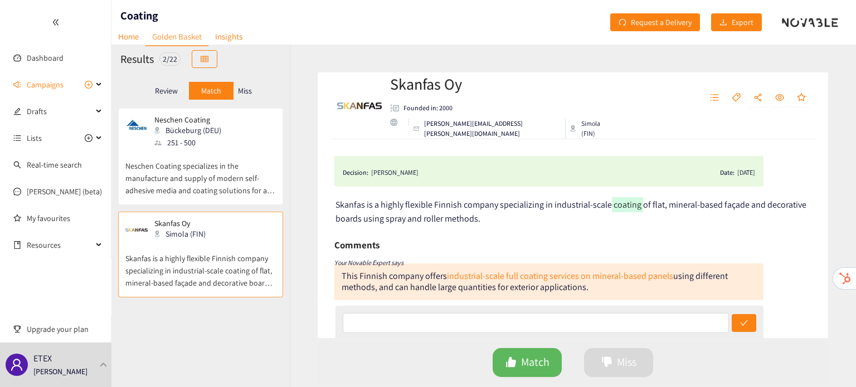
click at [217, 168] on p "Neschen Coating specializes in the manufacture and supply of modern self-adhesi…" at bounding box center [200, 173] width 150 height 48
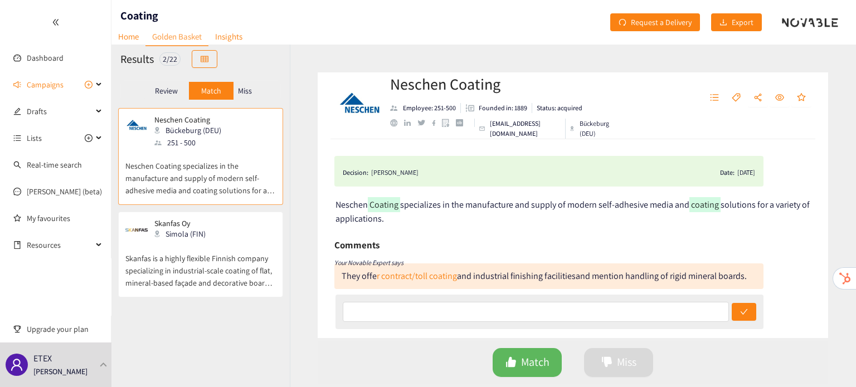
click at [248, 86] on p "Miss" at bounding box center [245, 90] width 14 height 9
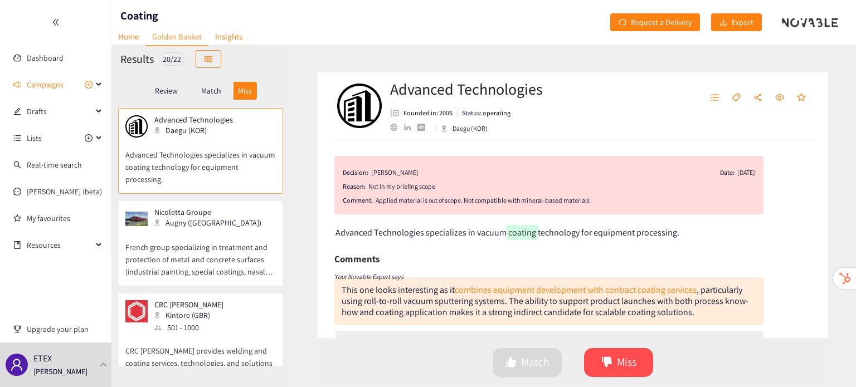
click at [185, 247] on p "French group specializing in treatment and protection of metal and concrete sur…" at bounding box center [200, 254] width 150 height 48
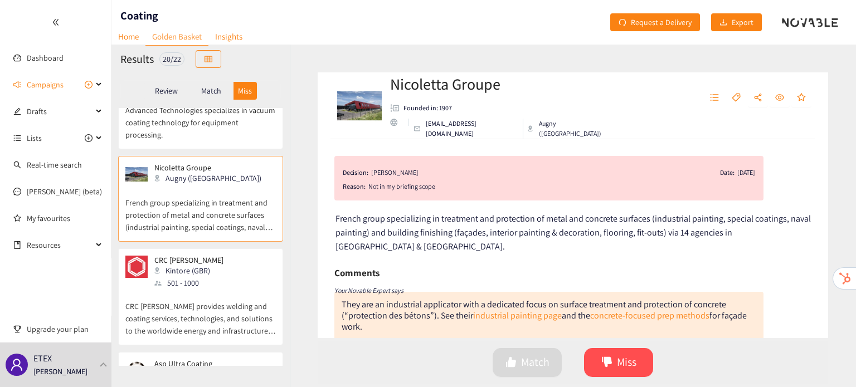
scroll to position [55, 0]
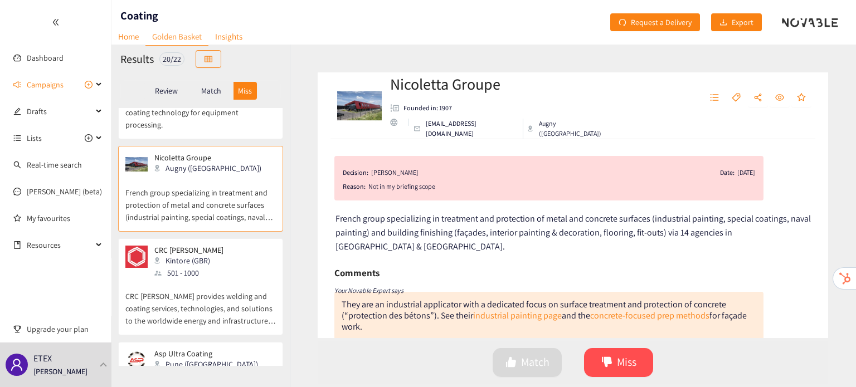
click at [187, 301] on p "CRC Evans provides welding and coating services, technologies, and solutions to…" at bounding box center [200, 303] width 150 height 48
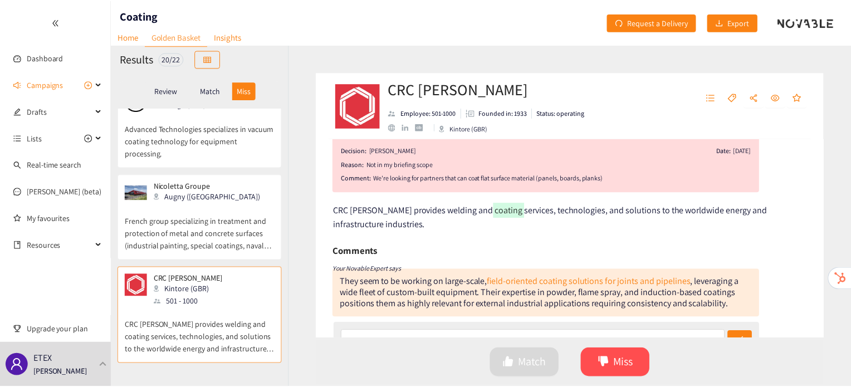
scroll to position [0, 0]
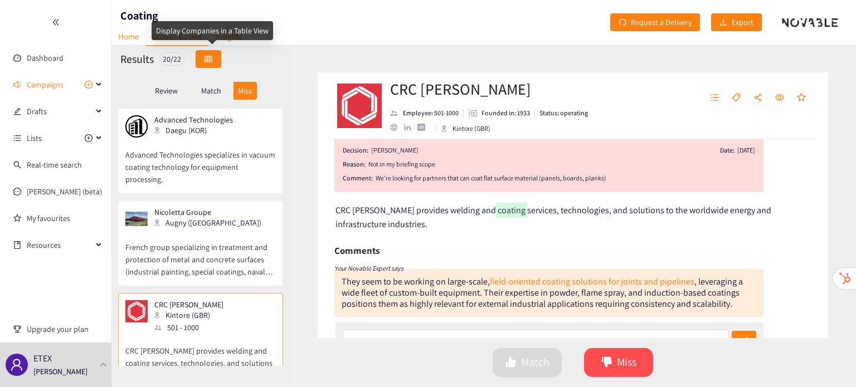
click at [218, 63] on button "button" at bounding box center [208, 59] width 26 height 18
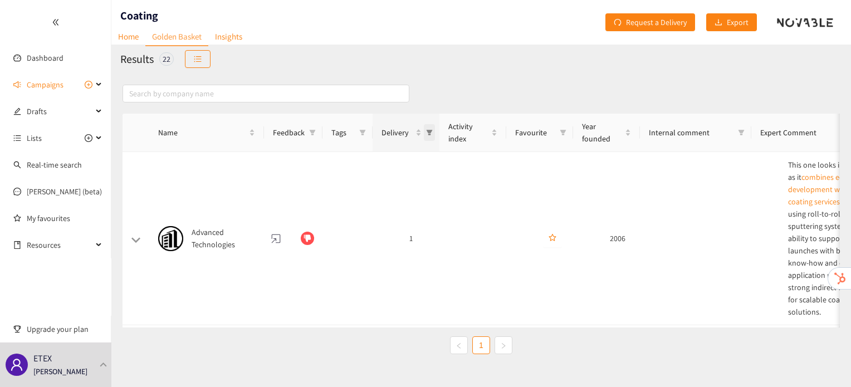
click at [424, 139] on span "Delivery" at bounding box center [429, 132] width 11 height 17
click at [374, 198] on span "2" at bounding box center [380, 199] width 97 height 12
checkbox input "true"
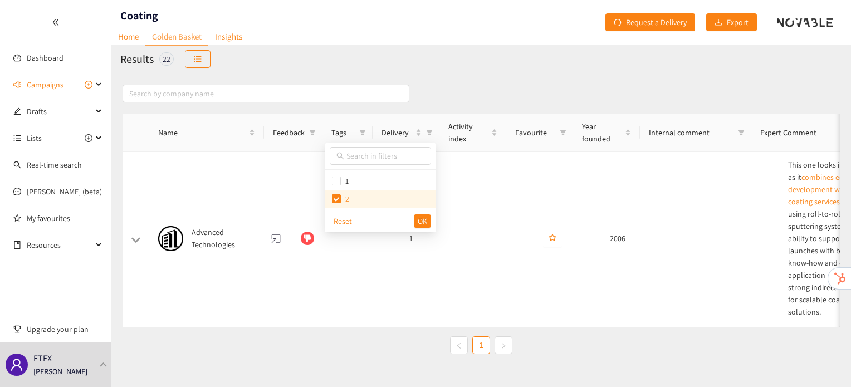
click at [431, 224] on div "Reset OK" at bounding box center [380, 221] width 110 height 22
click at [424, 224] on span "OK" at bounding box center [422, 221] width 9 height 12
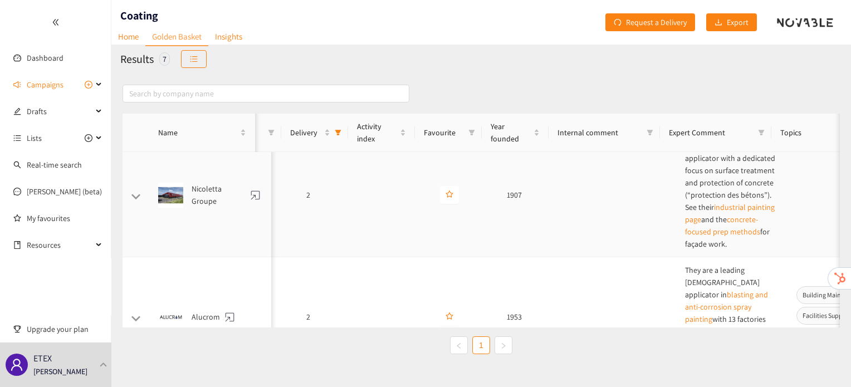
scroll to position [19, 0]
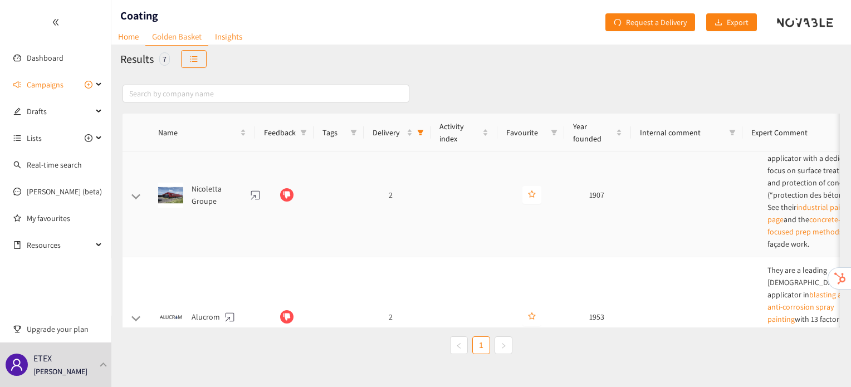
click at [380, 234] on td "2" at bounding box center [413, 195] width 67 height 124
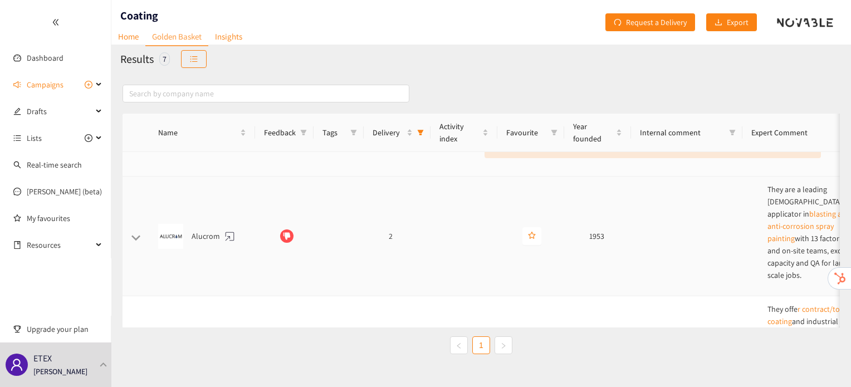
click at [380, 262] on td "2" at bounding box center [413, 237] width 67 height 120
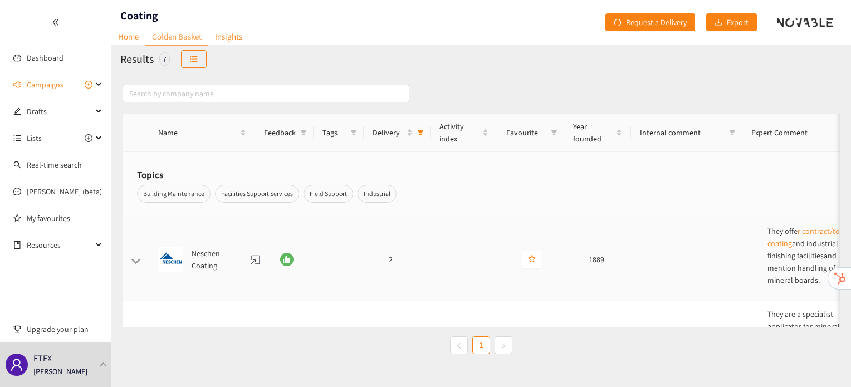
click at [424, 269] on td "2" at bounding box center [413, 259] width 67 height 83
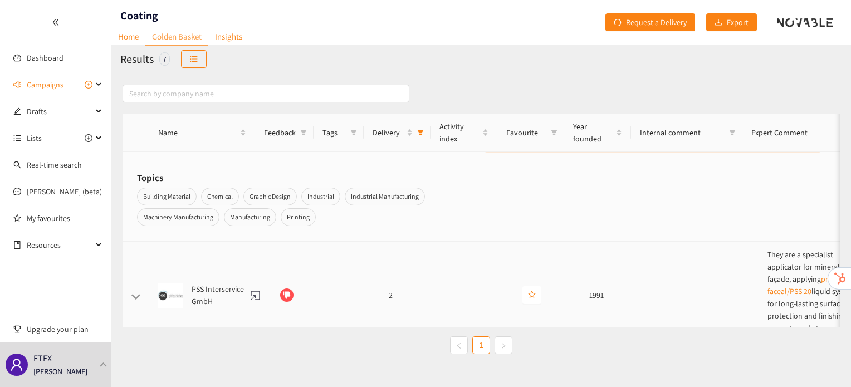
click at [447, 278] on td at bounding box center [480, 295] width 67 height 107
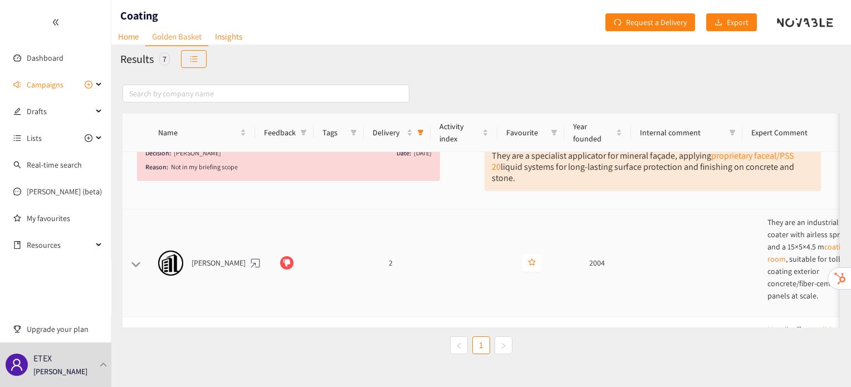
click at [447, 272] on td at bounding box center [480, 262] width 67 height 107
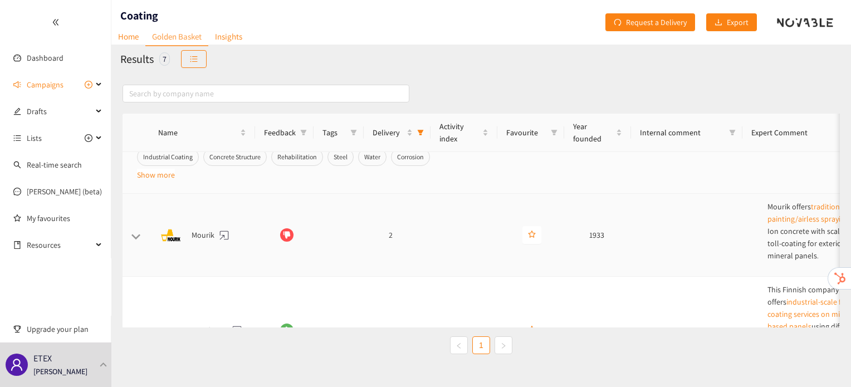
click at [424, 249] on td "2" at bounding box center [413, 235] width 67 height 83
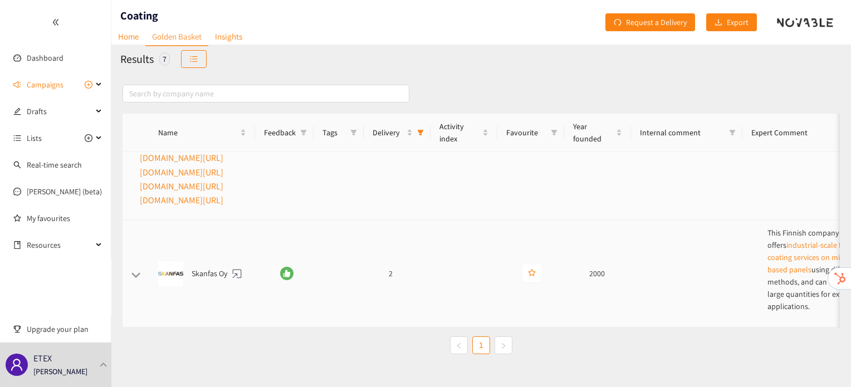
click at [424, 249] on td "2" at bounding box center [413, 273] width 67 height 107
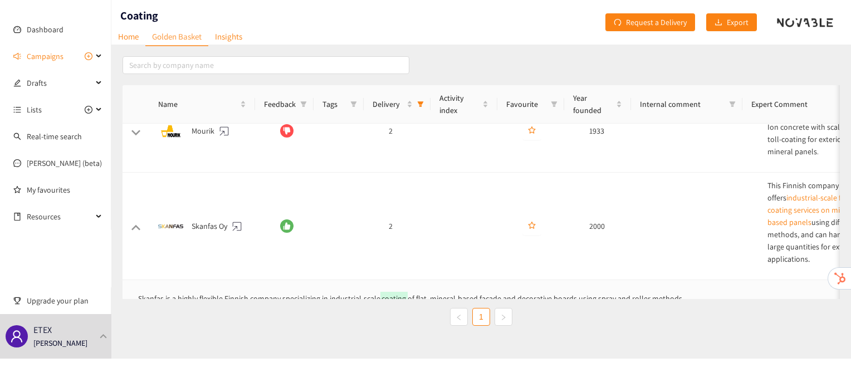
scroll to position [562, 0]
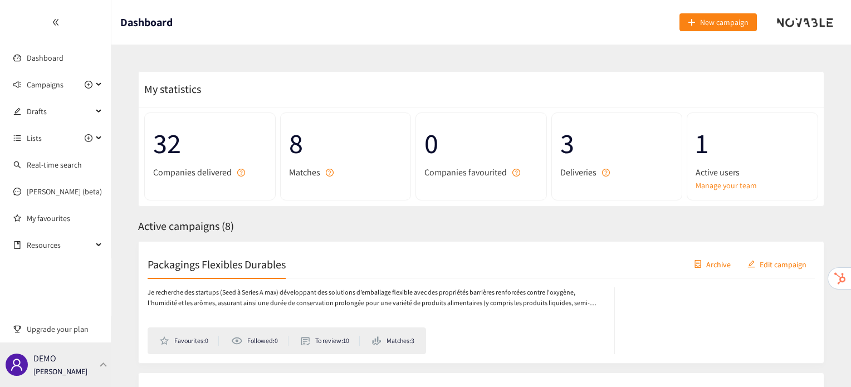
click at [92, 367] on div "DEMO [PERSON_NAME]" at bounding box center [55, 365] width 111 height 45
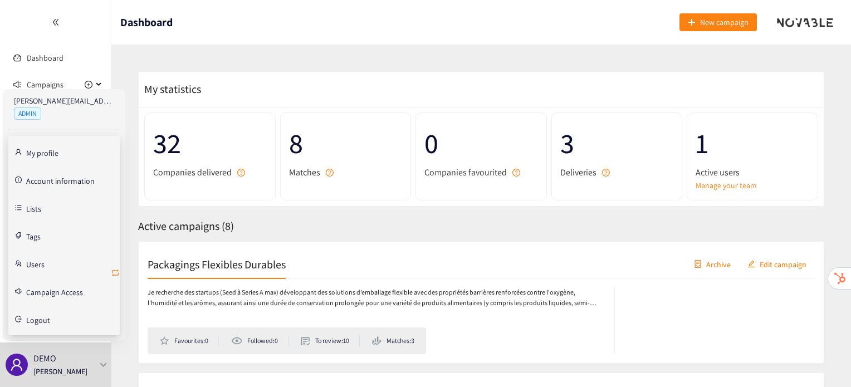
click at [118, 272] on icon "retweet" at bounding box center [115, 273] width 7 height 7
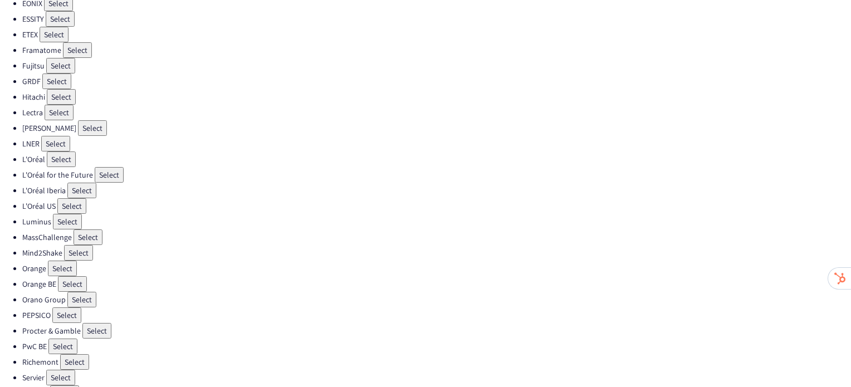
scroll to position [315, 0]
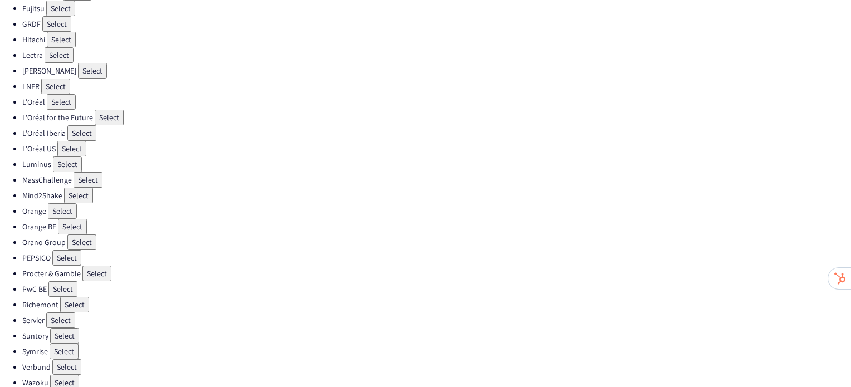
click at [67, 312] on button "Select" at bounding box center [60, 320] width 29 height 16
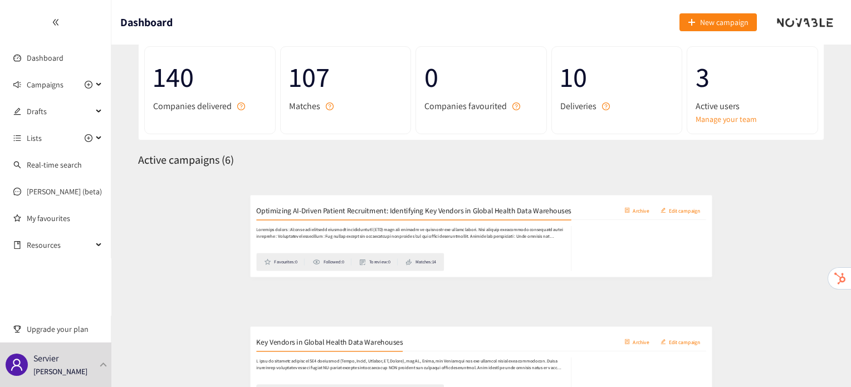
scroll to position [67, 0]
click at [317, 201] on h2 "Optimizing AI-Driven Patient Recruitment: Identifying Key Vendors in Global Hea…" at bounding box center [381, 197] width 467 height 16
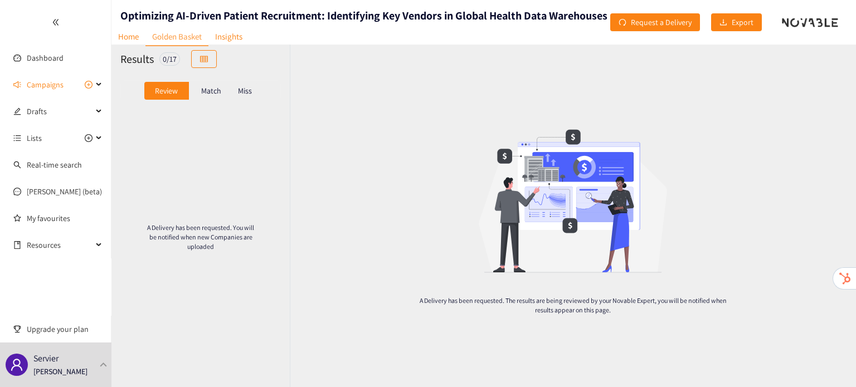
click at [217, 91] on p "Match" at bounding box center [211, 90] width 20 height 9
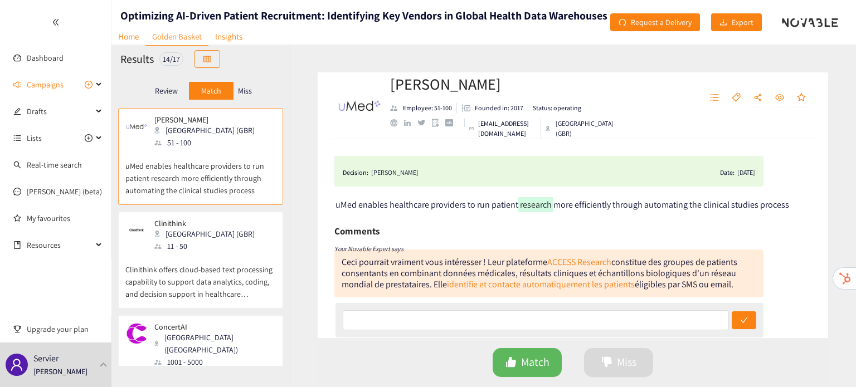
click at [184, 268] on p "Clinithink offers cloud-based text processing capability to support data analyt…" at bounding box center [200, 276] width 150 height 48
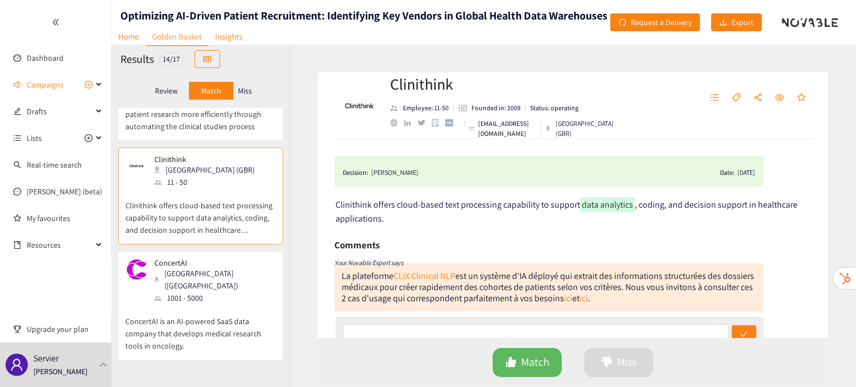
click at [184, 268] on div "Cambridge (USA)" at bounding box center [214, 279] width 120 height 25
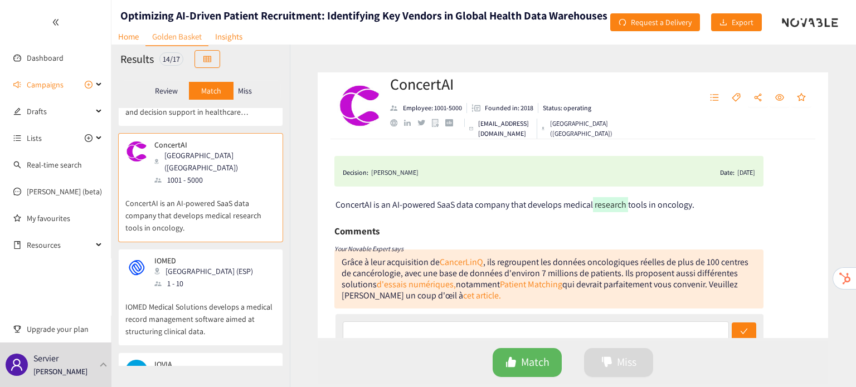
click at [184, 277] on div "1 - 10" at bounding box center [206, 283] width 105 height 12
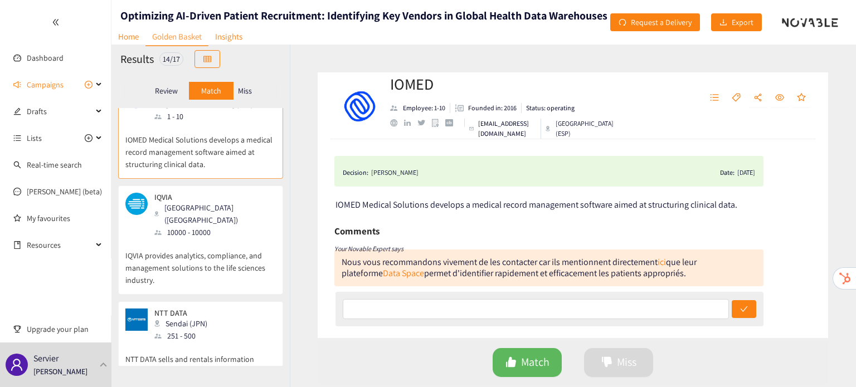
scroll to position [350, 0]
click at [199, 238] on p "IQVIA provides analytics, compliance, and management solutions to the life scie…" at bounding box center [200, 262] width 150 height 48
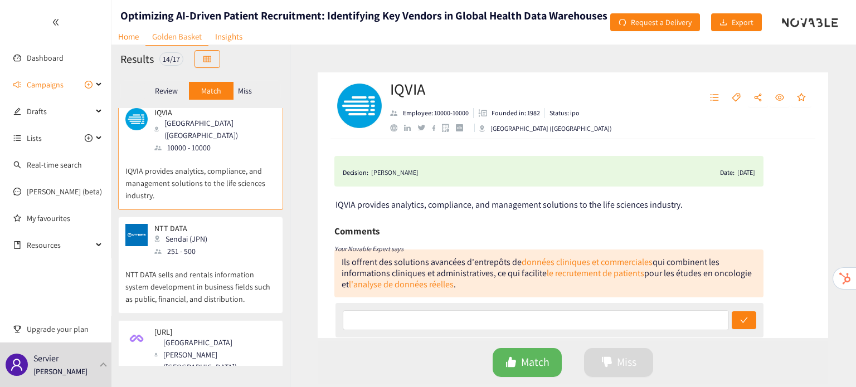
click at [199, 257] on p "NTT DATA sells and rentals information system development in business fields su…" at bounding box center [200, 281] width 150 height 48
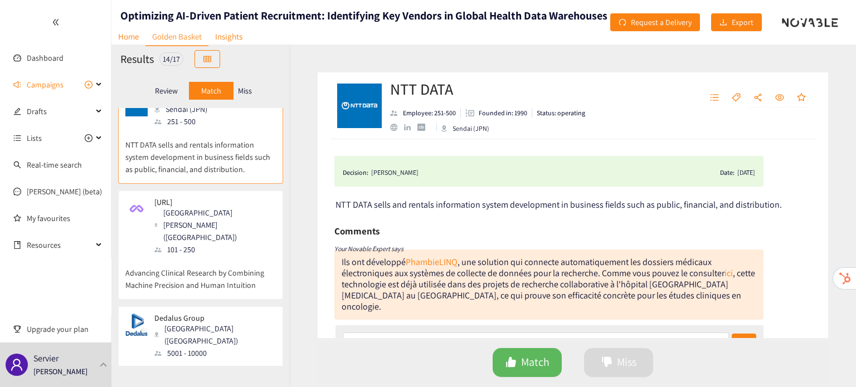
click at [199, 256] on p "Advancing Clinical Research by Combining Machine Precision and Human Intuition" at bounding box center [200, 274] width 150 height 36
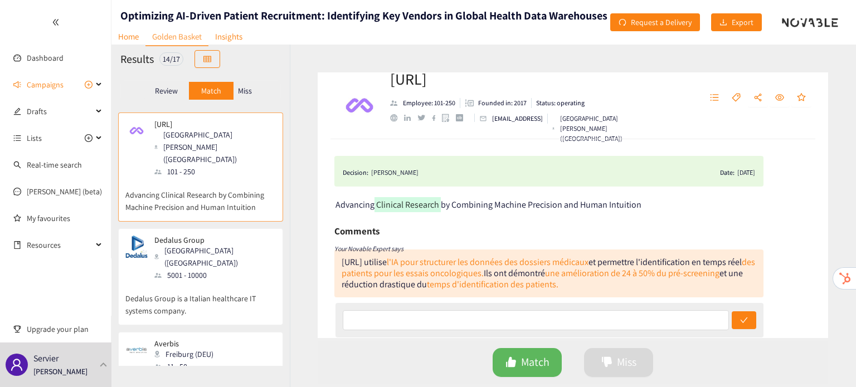
click at [199, 281] on p "Dedalus Group is a Italian healthcare IT systems company." at bounding box center [200, 299] width 150 height 36
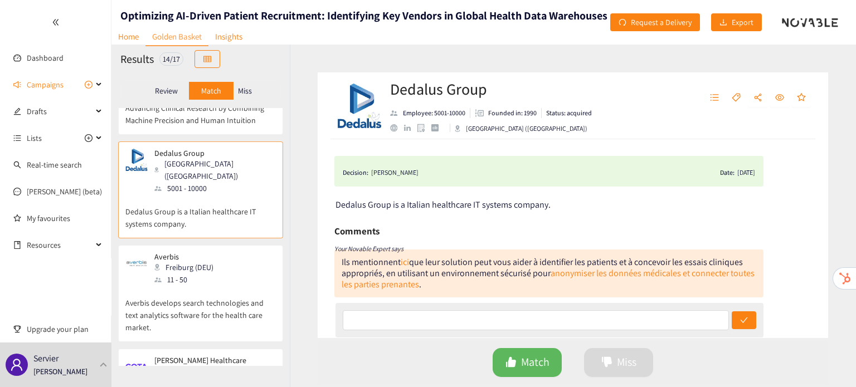
click at [199, 286] on p "Averbis develops search technologies and text analytics software for the health…" at bounding box center [200, 310] width 150 height 48
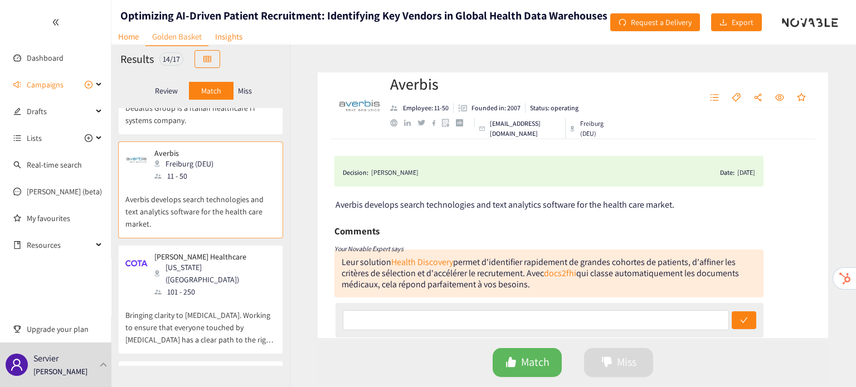
click at [199, 298] on p "Bringing clarity to cancer. Working to ensure that everyone touched by cancer h…" at bounding box center [200, 322] width 150 height 48
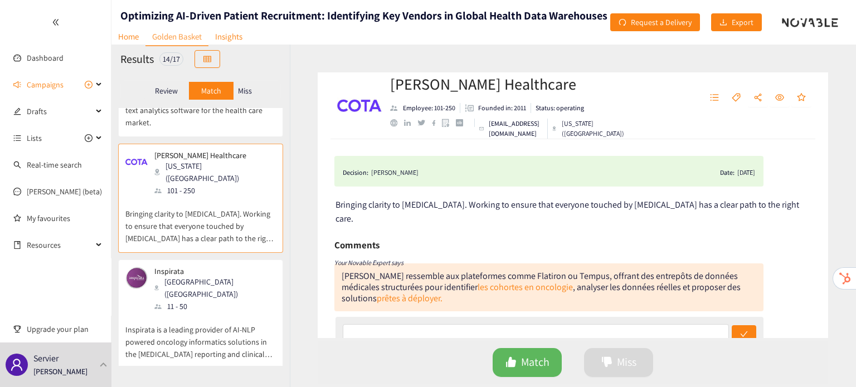
click at [199, 312] on p "Inspirata is a leading provider of AI-NLP powered oncology informatics solution…" at bounding box center [200, 336] width 150 height 48
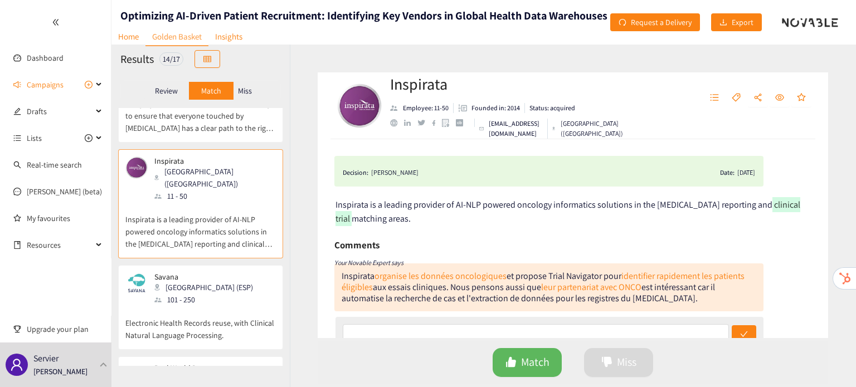
click at [199, 306] on p "Electronic Health Records reuse, with Clinical Natural Language Processing." at bounding box center [200, 324] width 150 height 36
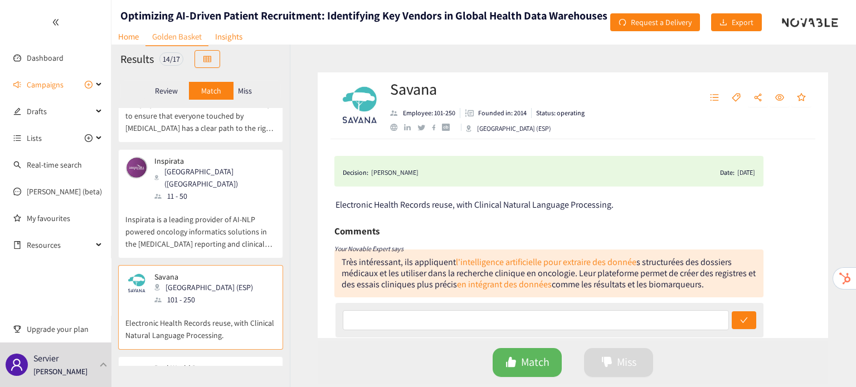
scroll to position [1140, 0]
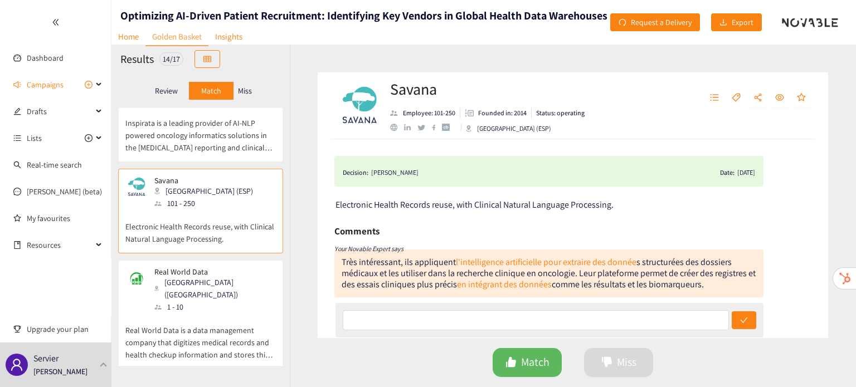
click at [199, 313] on p "Real World Data is a data management company that digitizes medical records and…" at bounding box center [200, 337] width 150 height 48
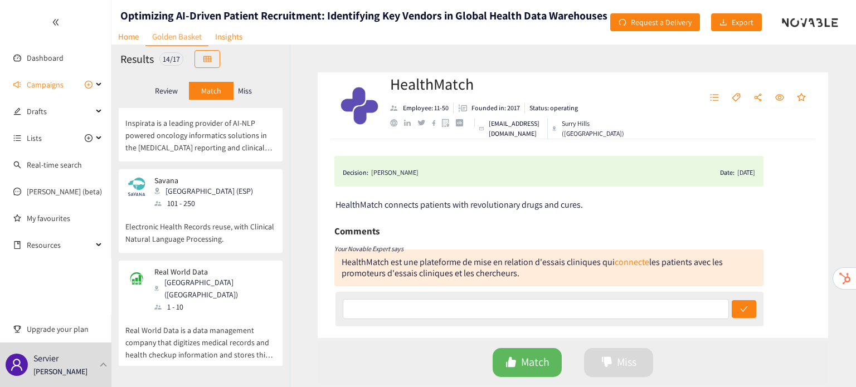
click at [253, 92] on div "Miss" at bounding box center [244, 91] width 23 height 18
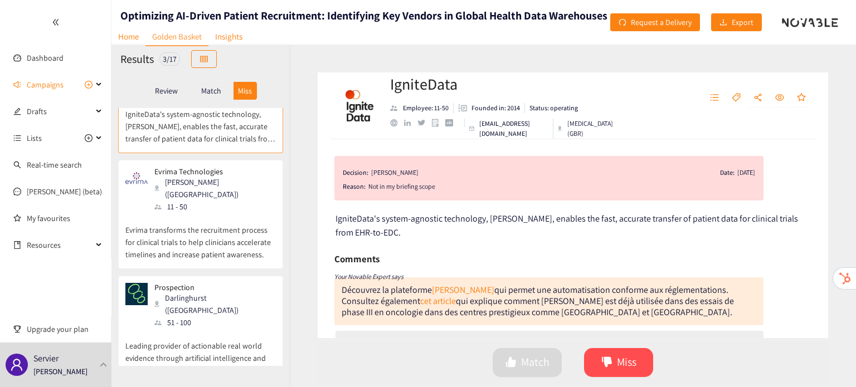
scroll to position [0, 0]
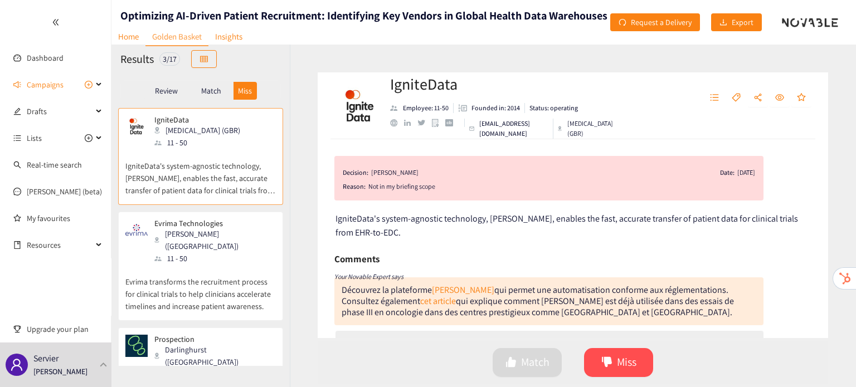
click at [212, 294] on p "Evrima transforms the recruitment process for clinical trials to help clinician…" at bounding box center [200, 289] width 150 height 48
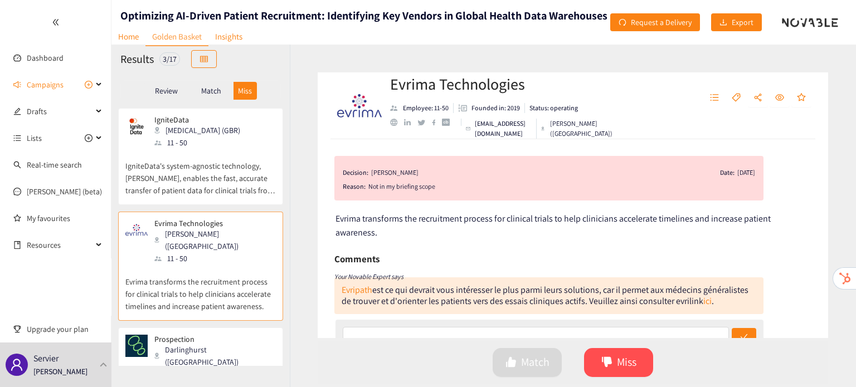
click at [192, 199] on div "IgniteData Maidenhead (GBR) 11 - 50 IgniteData's system-agnostic technology, Ar…" at bounding box center [200, 159] width 150 height 89
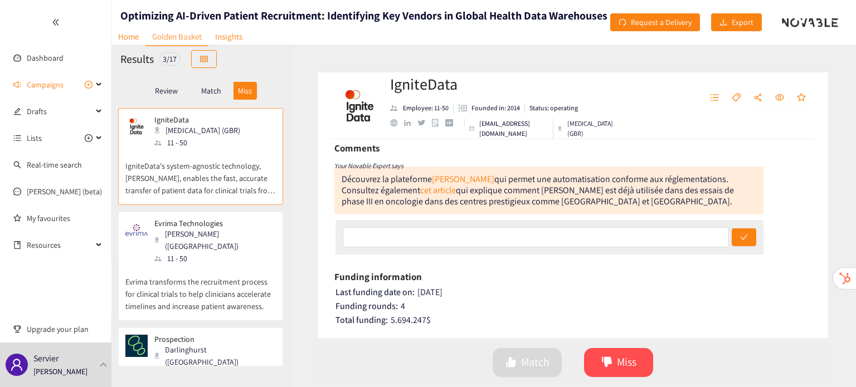
scroll to position [110, 0]
click at [206, 271] on p "Evrima transforms the recruitment process for clinical trials to help clinician…" at bounding box center [200, 289] width 150 height 48
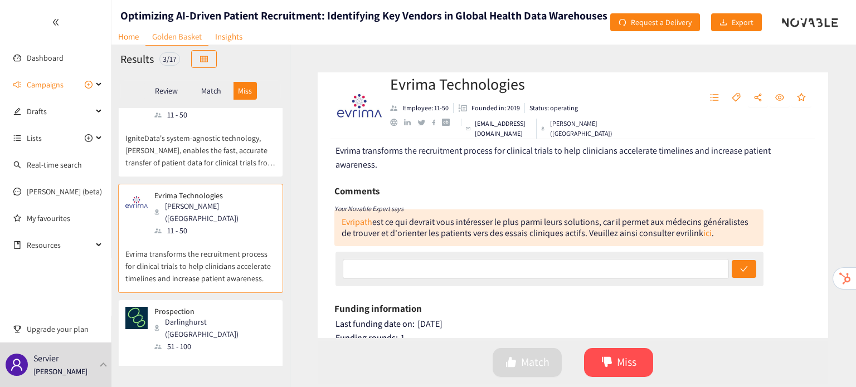
scroll to position [69, 0]
click at [245, 307] on div "Prospection Darlinghurst (AUS) 51 - 100" at bounding box center [200, 330] width 150 height 46
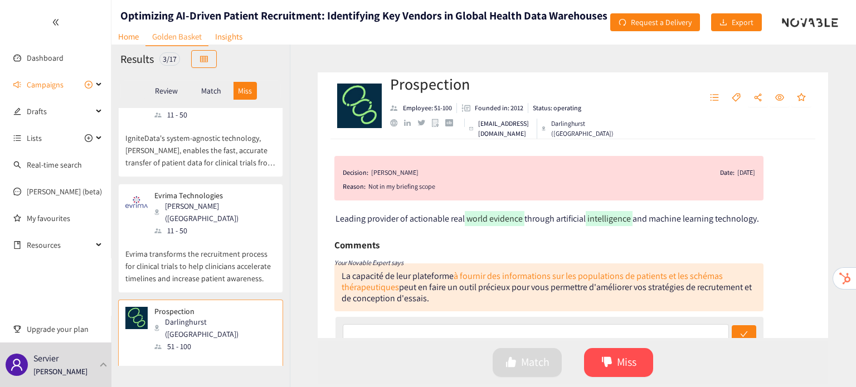
scroll to position [52, 0]
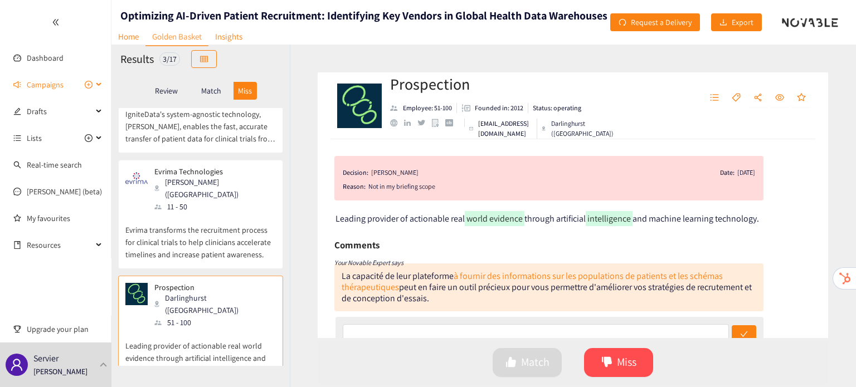
click at [57, 74] on span "Campaigns" at bounding box center [45, 85] width 37 height 22
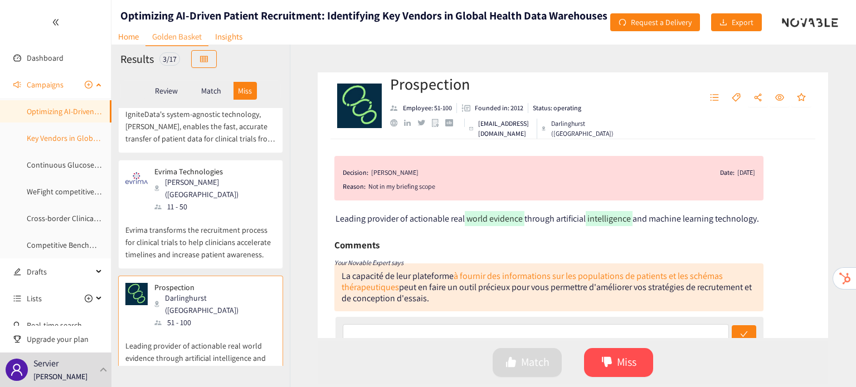
click at [55, 133] on link "Key Vendors in Global Health Data Warehouses" at bounding box center [105, 138] width 156 height 10
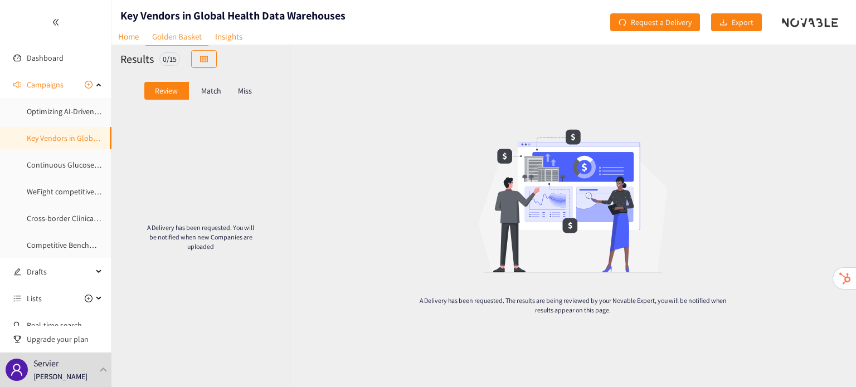
click at [221, 97] on div "Match" at bounding box center [211, 91] width 45 height 18
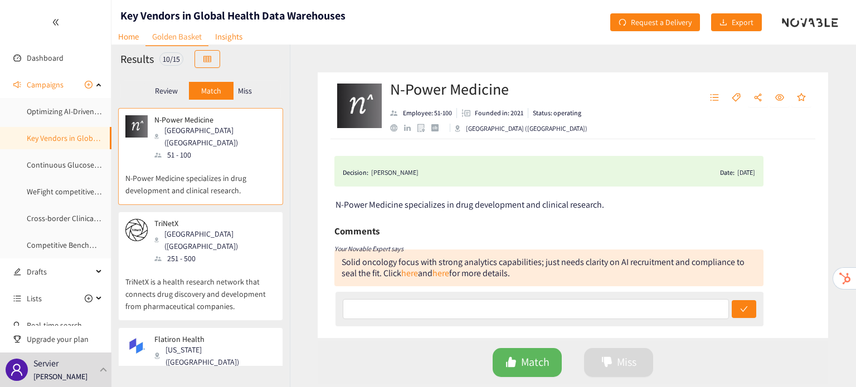
click at [249, 95] on p "Miss" at bounding box center [245, 90] width 14 height 9
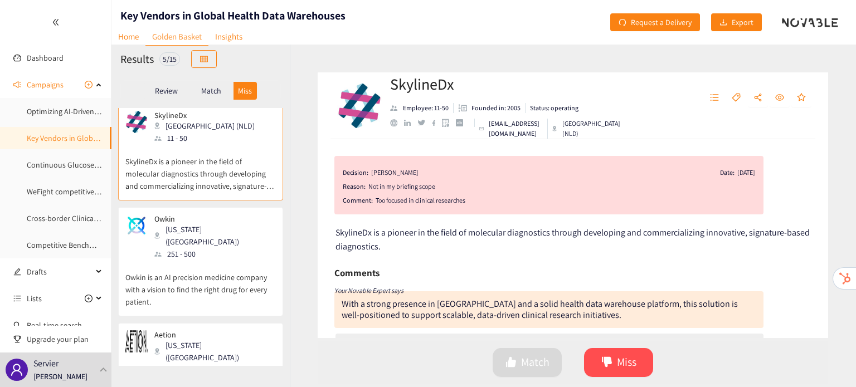
scroll to position [6, 0]
click at [198, 228] on div "New York (USA)" at bounding box center [214, 234] width 120 height 25
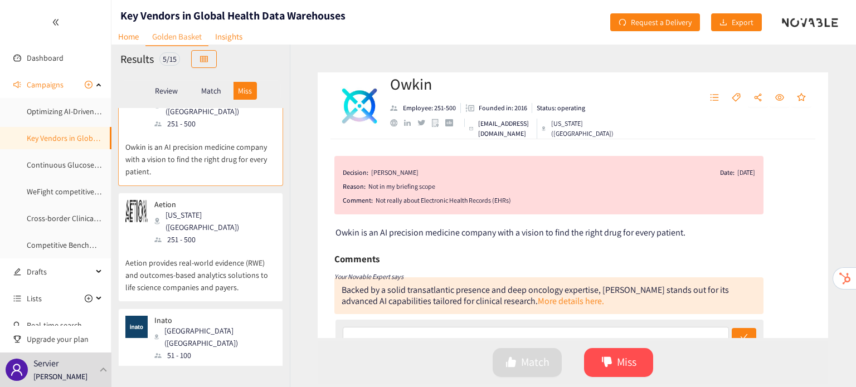
click at [198, 246] on p "Aetion provides real-world evidence (RWE) and outcomes-based analytics solution…" at bounding box center [200, 270] width 150 height 48
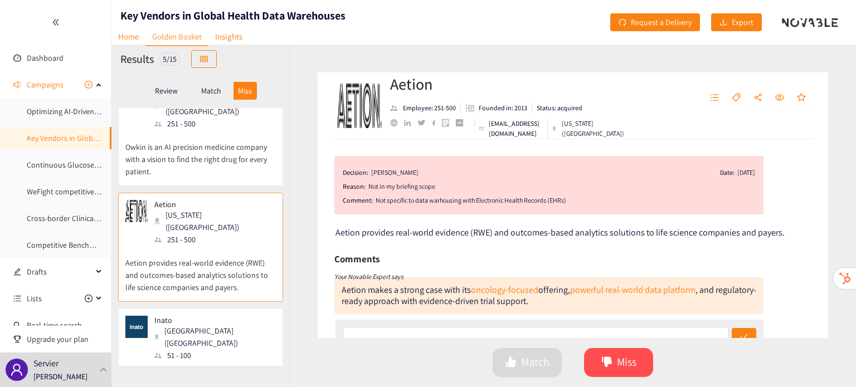
scroll to position [246, 0]
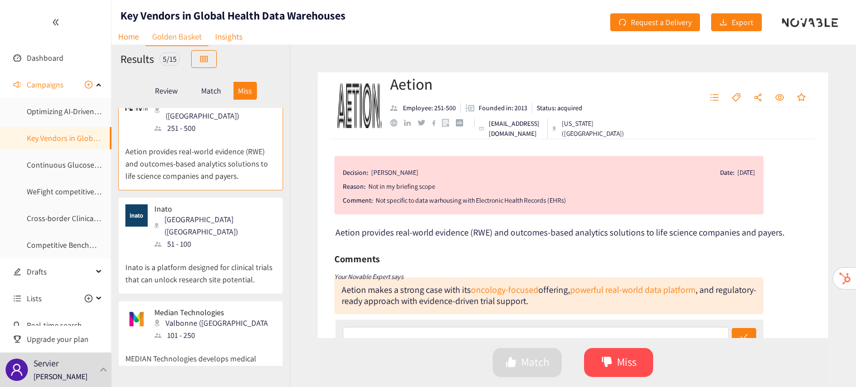
click at [199, 250] on p "Inato is a platform designed for clinical trials that can unlock research site …" at bounding box center [200, 268] width 150 height 36
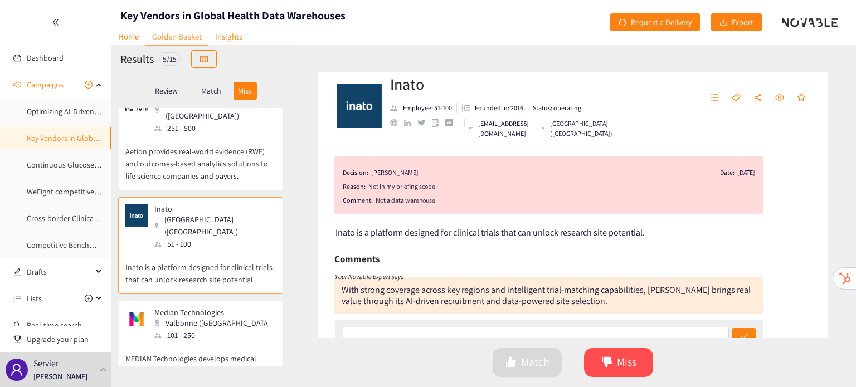
click at [200, 317] on div "Valbonne (FRA)" at bounding box center [214, 323] width 120 height 12
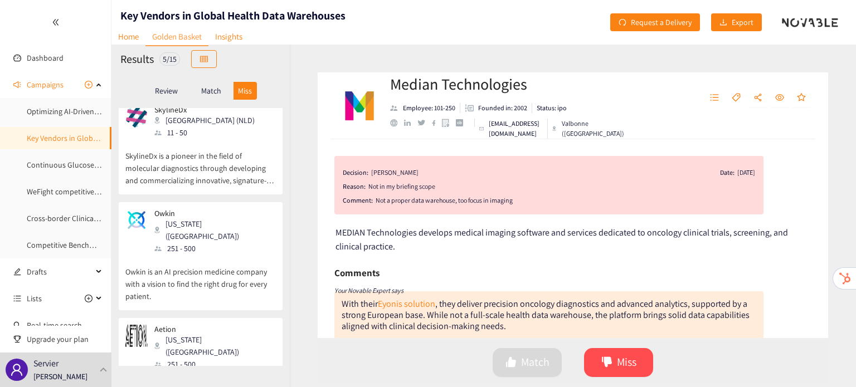
scroll to position [0, 0]
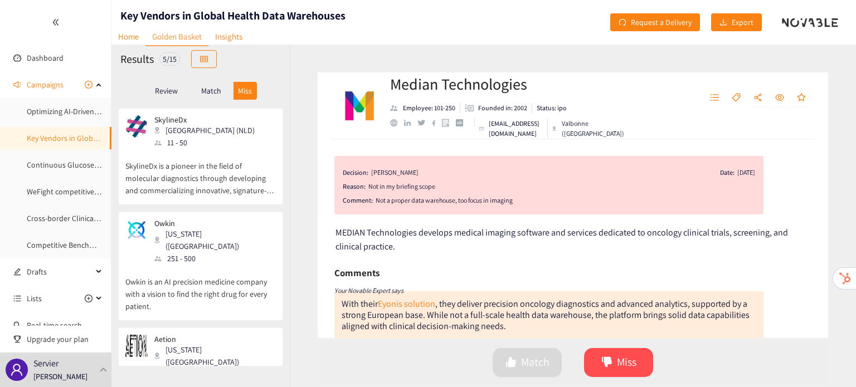
click at [172, 95] on p "Review" at bounding box center [166, 90] width 23 height 9
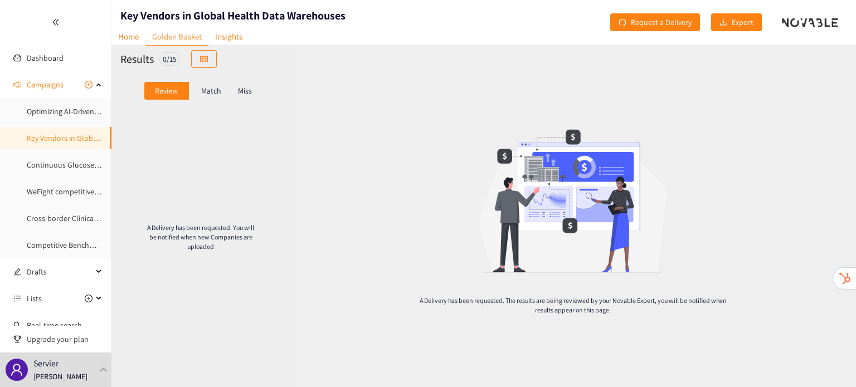
click at [197, 96] on div "Match" at bounding box center [211, 91] width 45 height 18
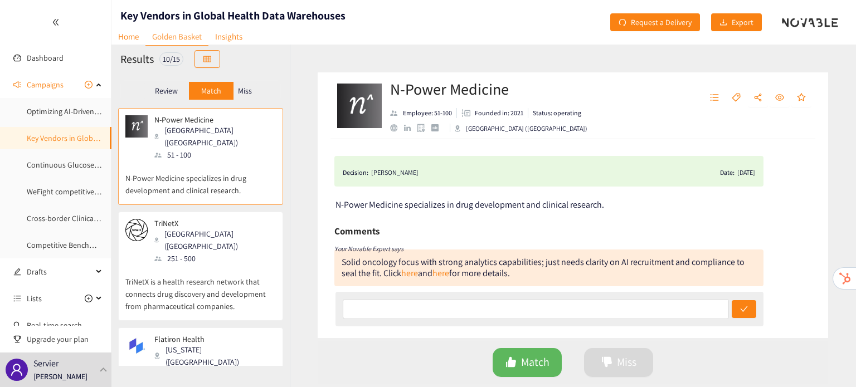
click at [180, 265] on p "TriNetX is a health research network that connects drug discovery and developme…" at bounding box center [200, 289] width 150 height 48
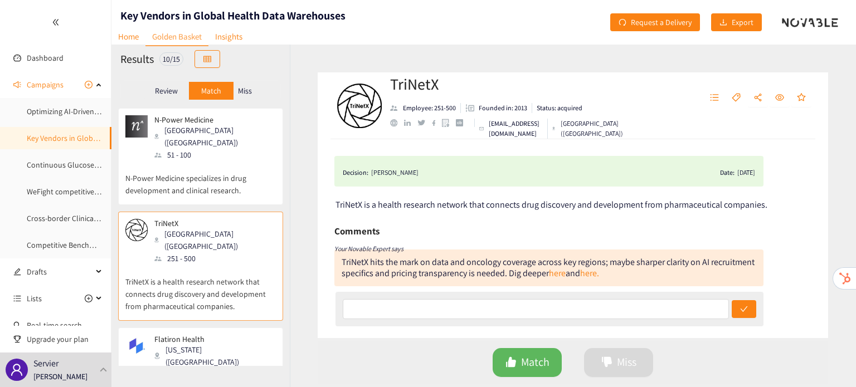
scroll to position [69, 0]
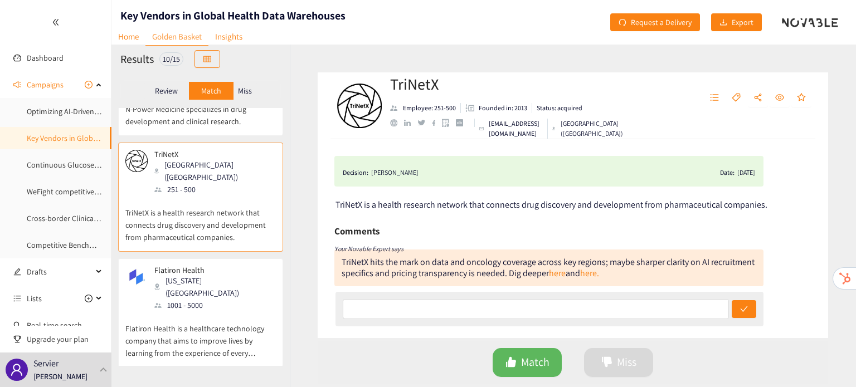
click at [184, 299] on div "1001 - 5000" at bounding box center [214, 305] width 120 height 12
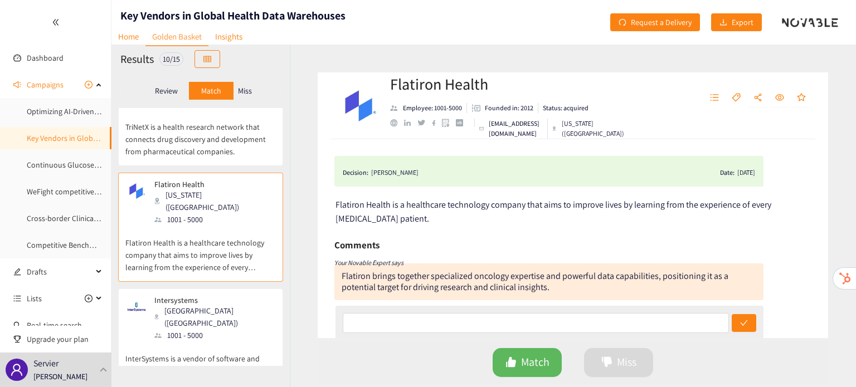
click at [185, 305] on div "Cambridge (USA)" at bounding box center [214, 317] width 120 height 25
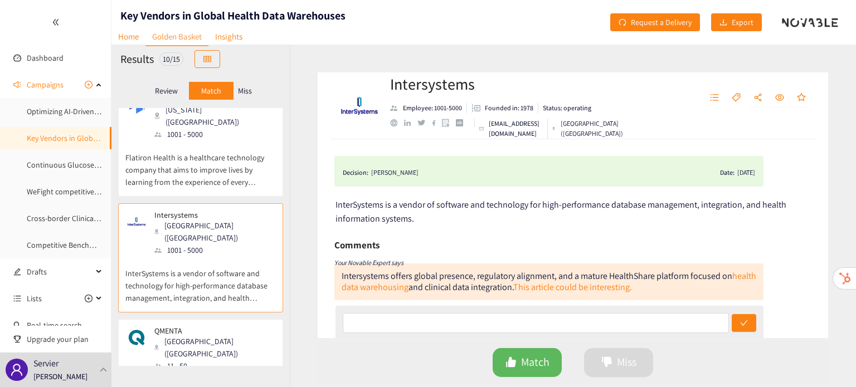
scroll to position [256, 0]
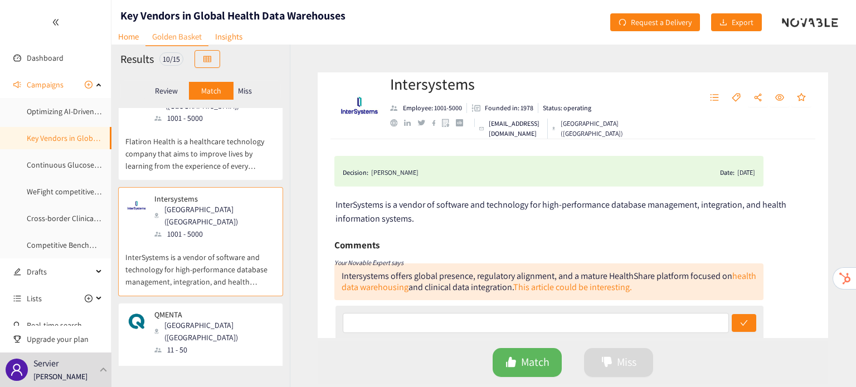
click at [185, 319] on div "Boston (USA)" at bounding box center [214, 331] width 120 height 25
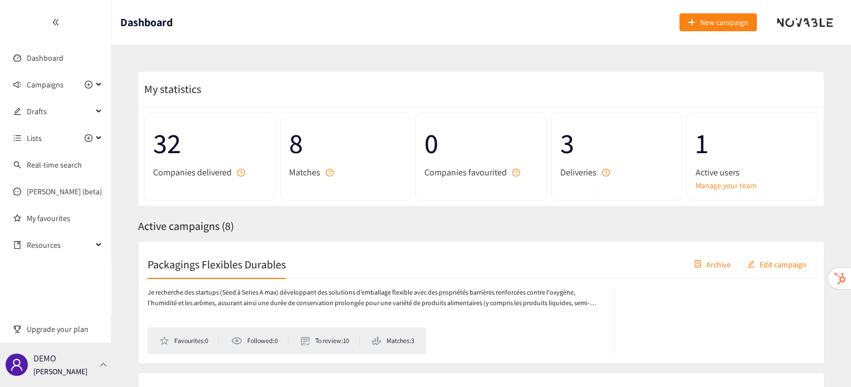
click at [79, 360] on div "DEMO [PERSON_NAME]" at bounding box center [55, 365] width 111 height 45
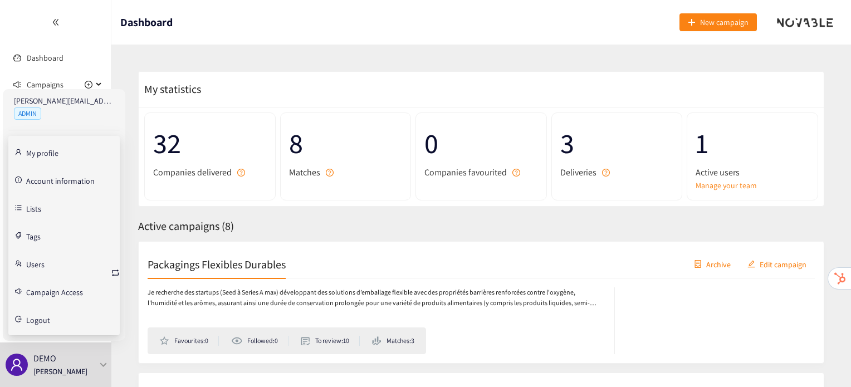
click at [120, 271] on div "[PERSON_NAME][EMAIL_ADDRESS][DOMAIN_NAME] ADMIN My profile Account information …" at bounding box center [64, 215] width 123 height 252
click at [112, 272] on icon "retweet" at bounding box center [115, 273] width 7 height 7
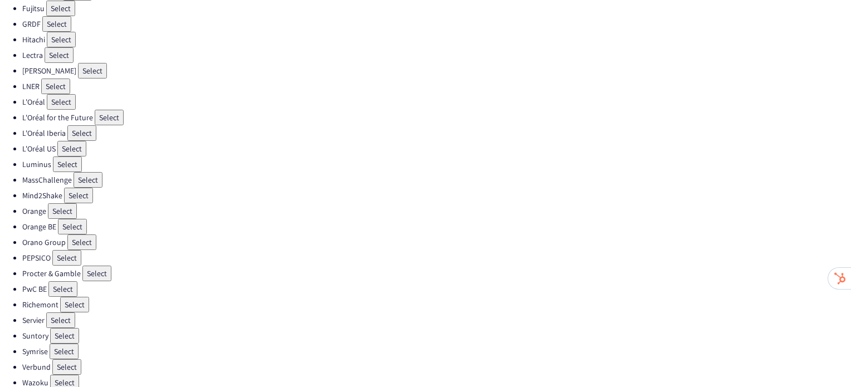
scroll to position [314, 0]
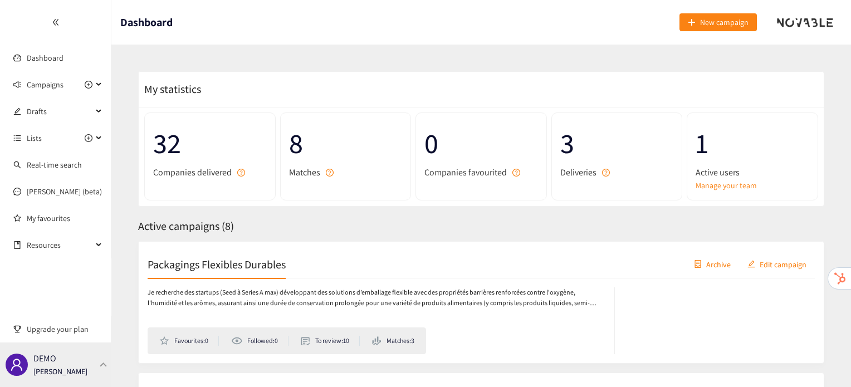
click at [70, 377] on p "[PERSON_NAME]" at bounding box center [60, 371] width 54 height 12
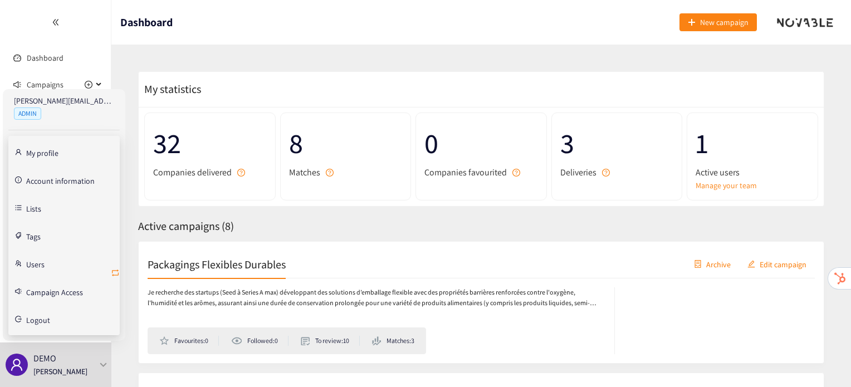
click at [111, 272] on icon "retweet" at bounding box center [115, 272] width 9 height 9
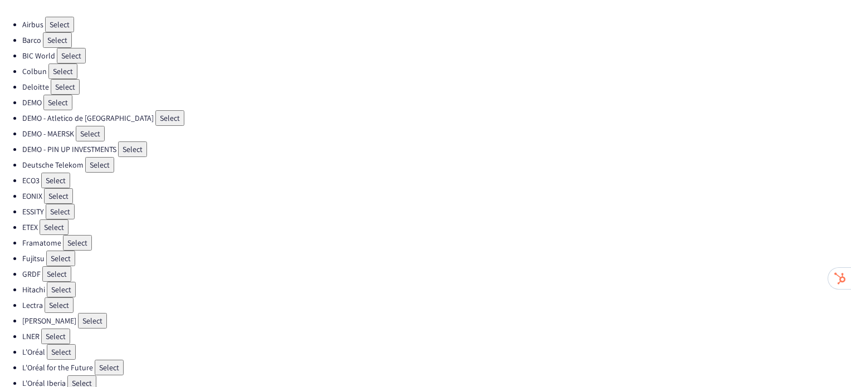
scroll to position [69, 0]
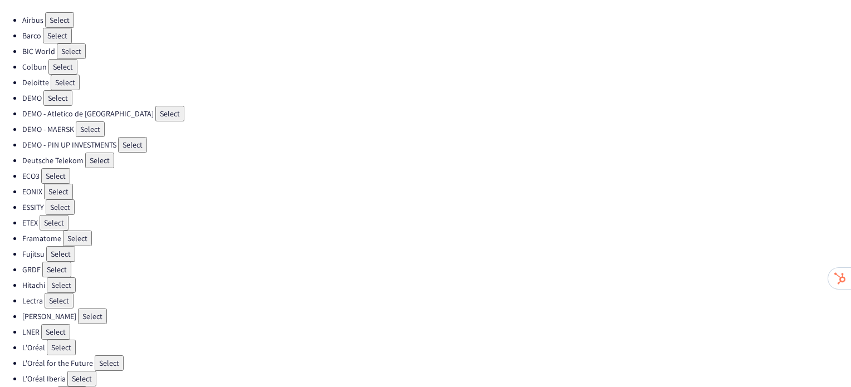
click at [58, 215] on button "Select" at bounding box center [54, 223] width 29 height 16
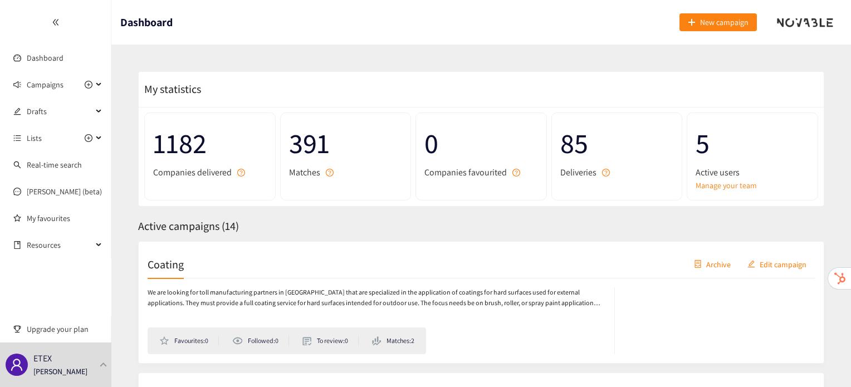
scroll to position [109, 0]
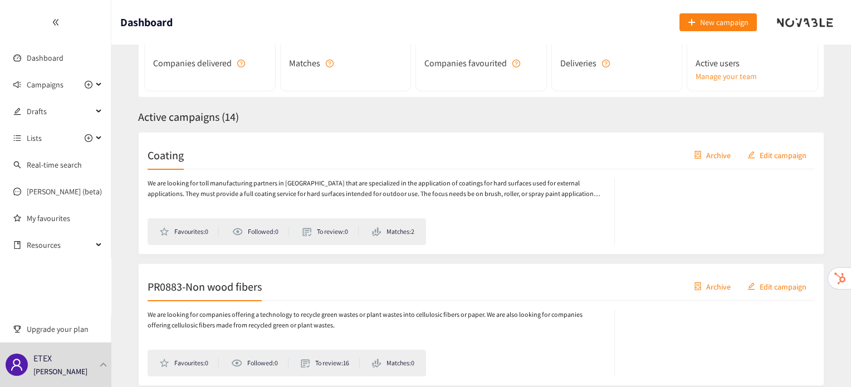
click at [176, 153] on h2 "Coating" at bounding box center [166, 155] width 36 height 16
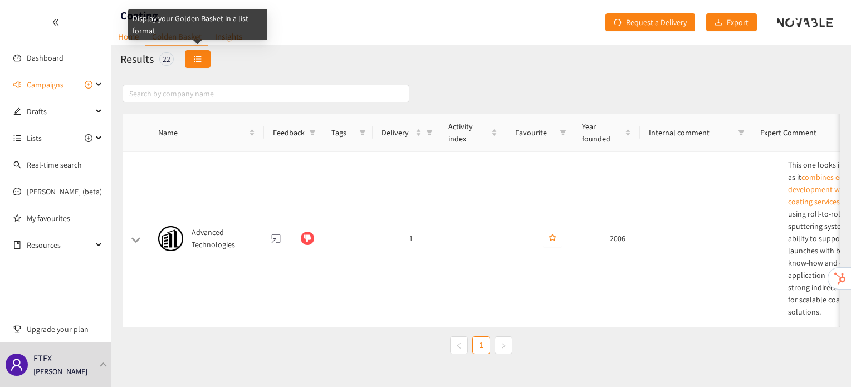
click at [194, 60] on icon "unordered-list" at bounding box center [198, 59] width 8 height 8
